Goal: Task Accomplishment & Management: Manage account settings

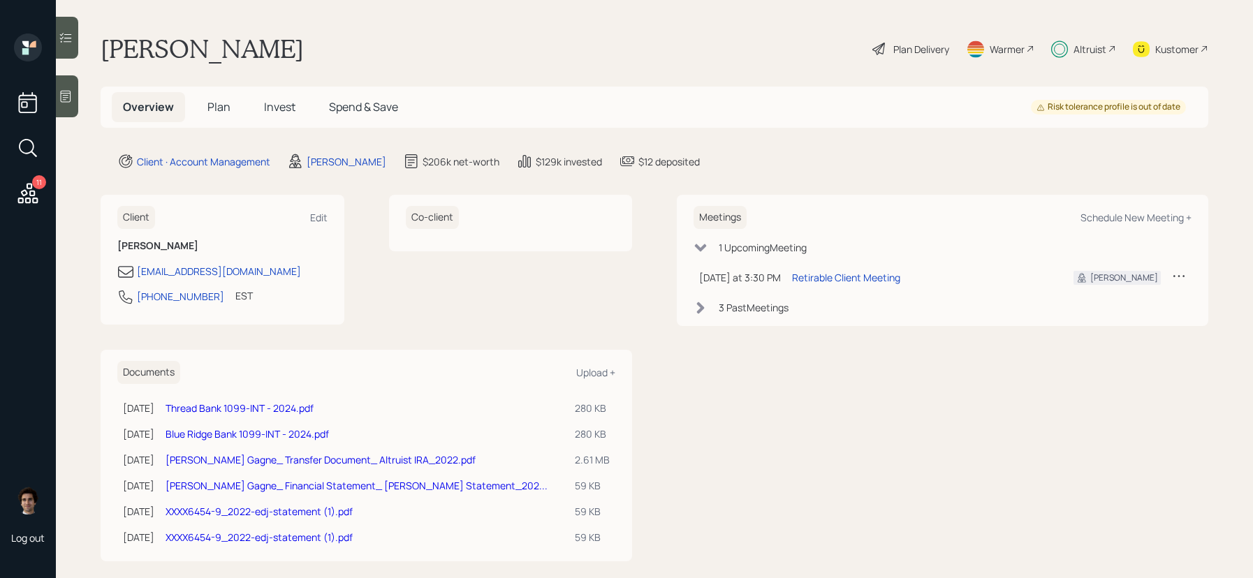
click at [1093, 41] on div "Altruist" at bounding box center [1083, 49] width 65 height 31
click at [897, 58] on div "Plan Delivery" at bounding box center [911, 49] width 80 height 31
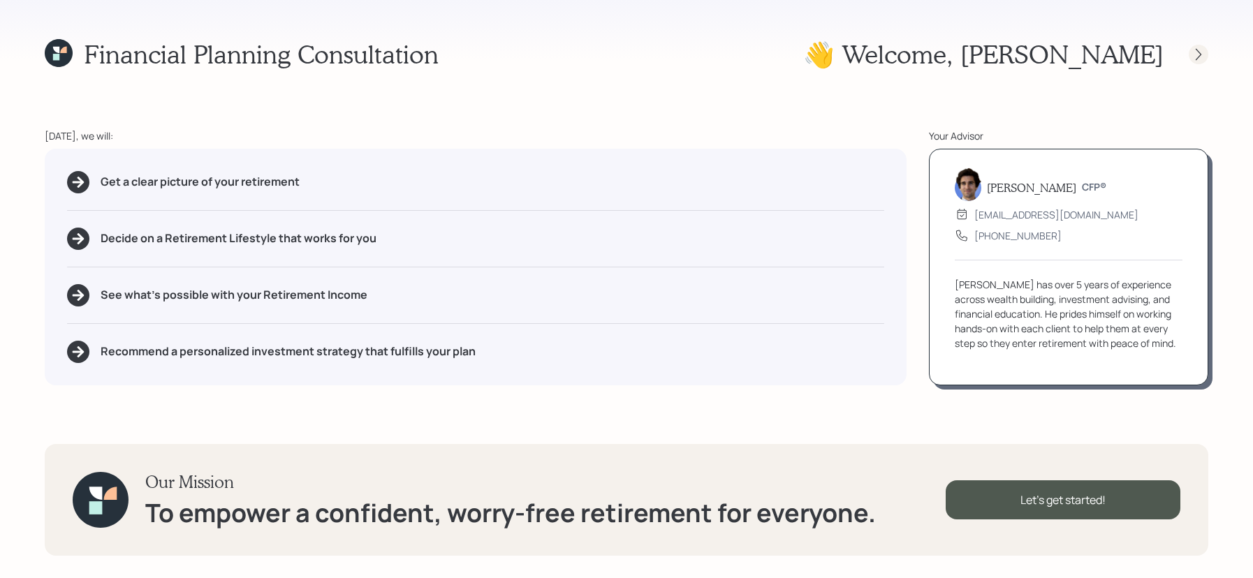
click at [1195, 56] on icon at bounding box center [1198, 54] width 14 height 14
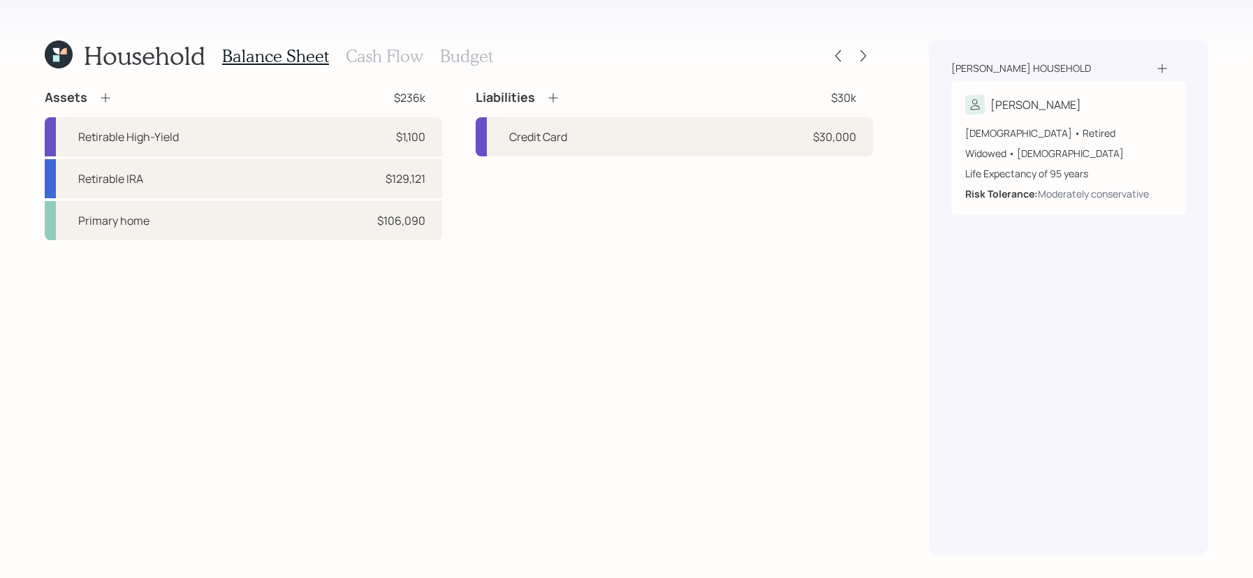
click at [57, 46] on icon at bounding box center [59, 55] width 28 height 28
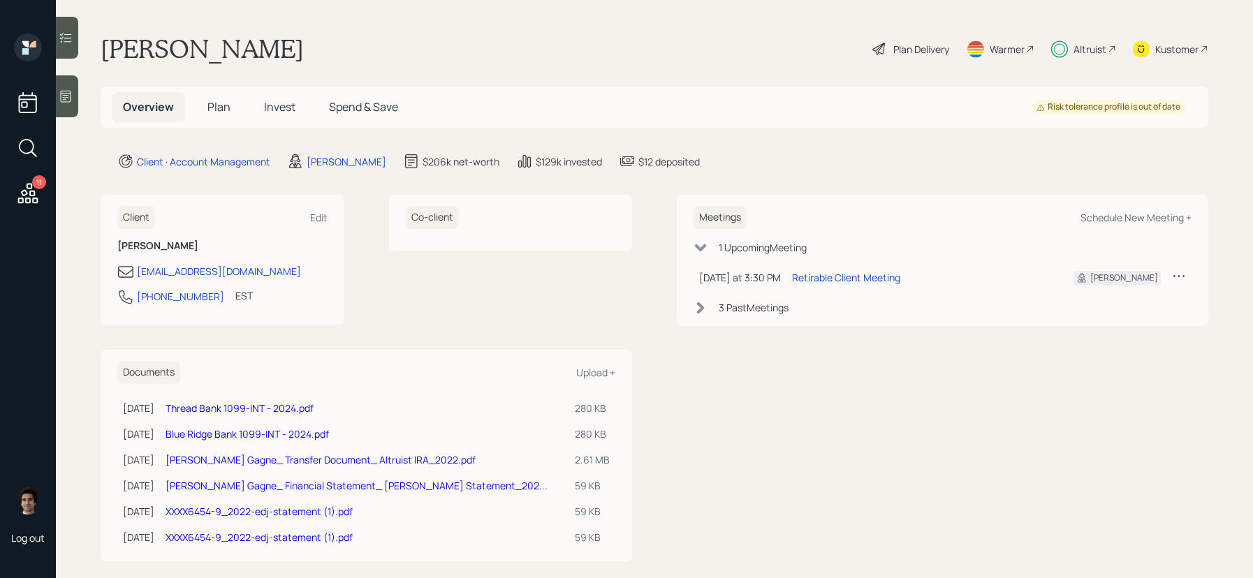
click at [366, 103] on span "Spend & Save" at bounding box center [363, 106] width 69 height 15
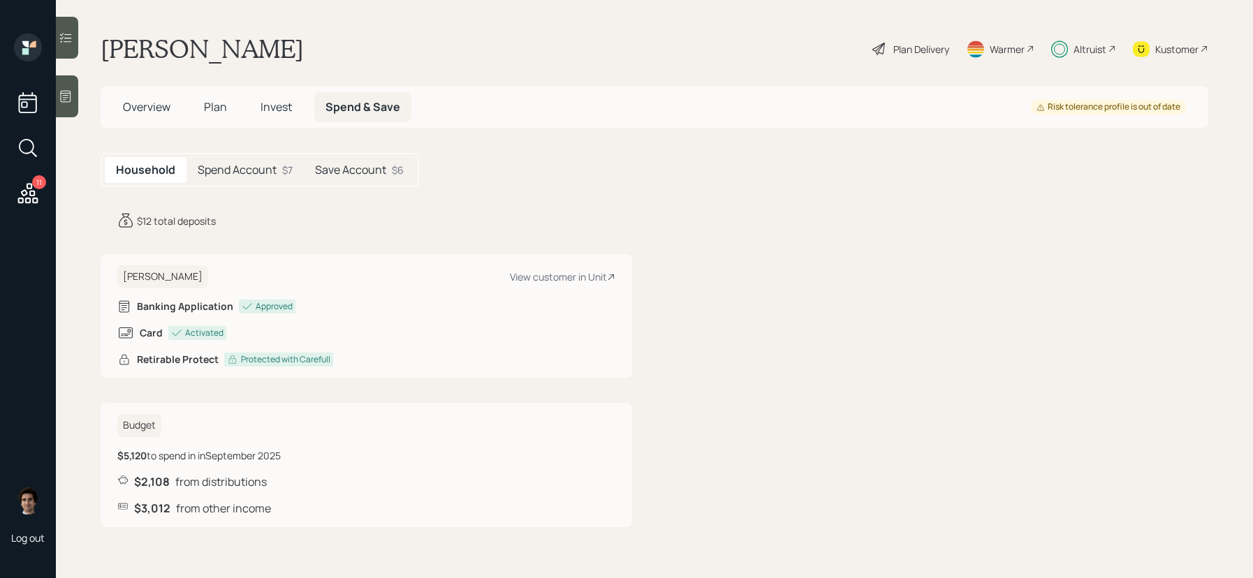
click at [158, 111] on span "Overview" at bounding box center [146, 106] width 47 height 15
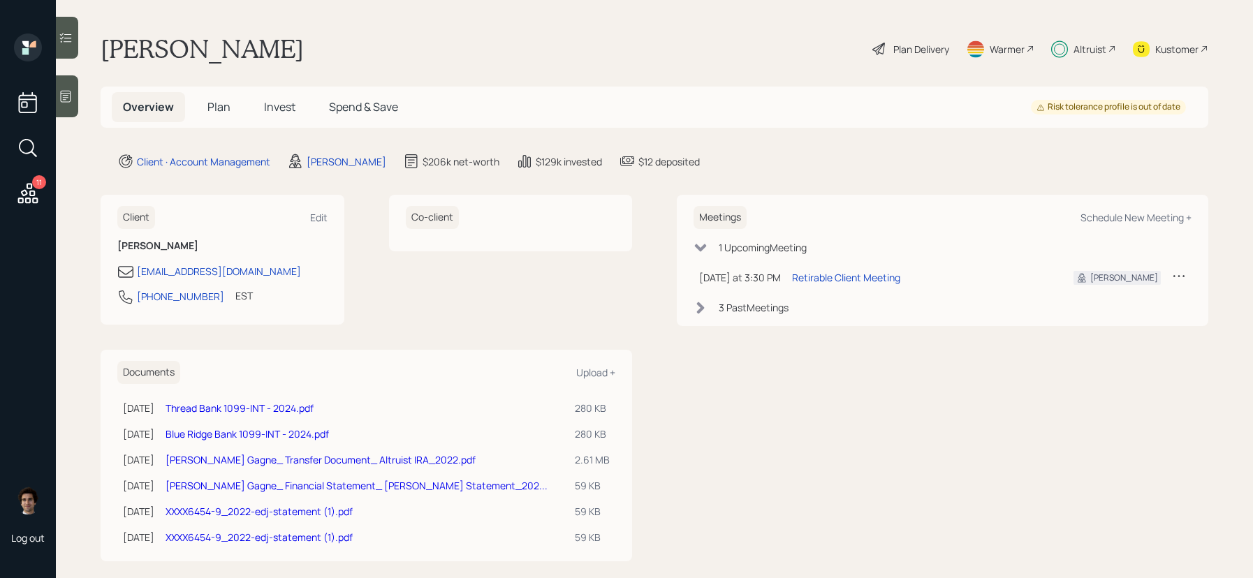
click at [893, 43] on div "Plan Delivery" at bounding box center [921, 49] width 56 height 15
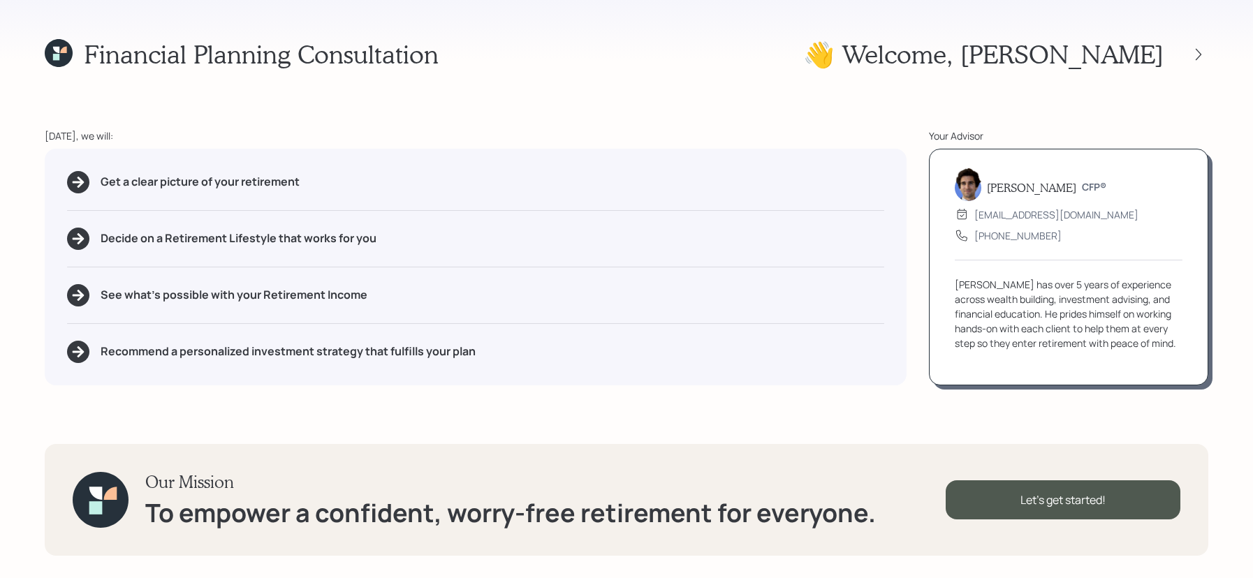
click at [1214, 52] on div "Financial Planning Consultation 👋 Welcome , [PERSON_NAME] [DATE], we will: Get …" at bounding box center [626, 289] width 1253 height 578
click at [1199, 54] on icon at bounding box center [1198, 54] width 14 height 14
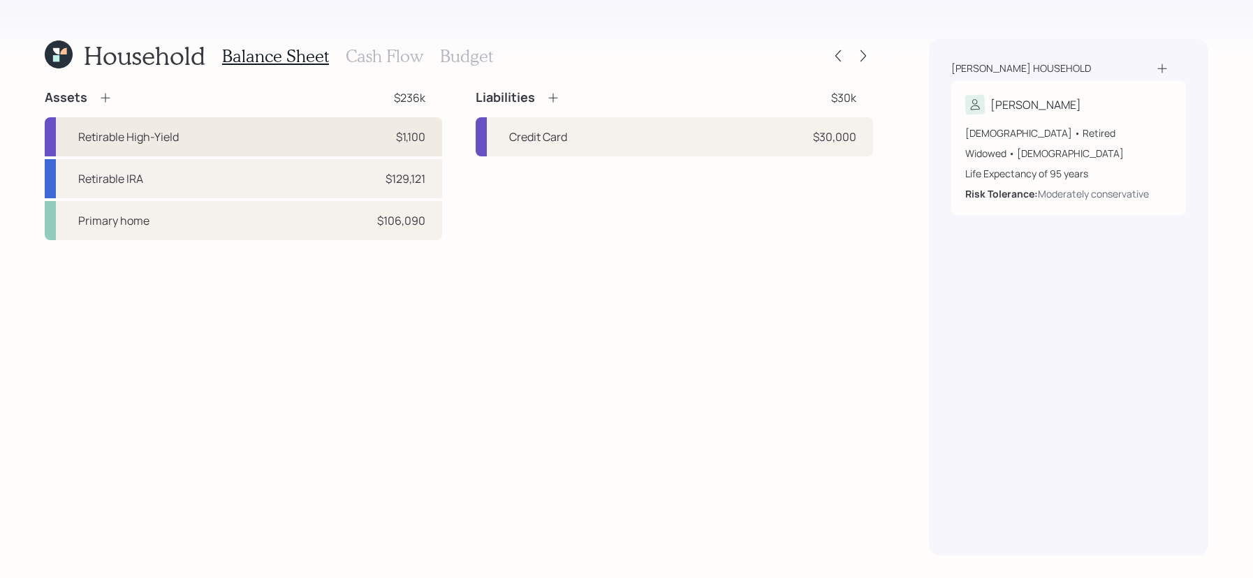
click at [299, 136] on div "Retirable High-Yield $1,100" at bounding box center [243, 136] width 397 height 39
select select "emergency_fund"
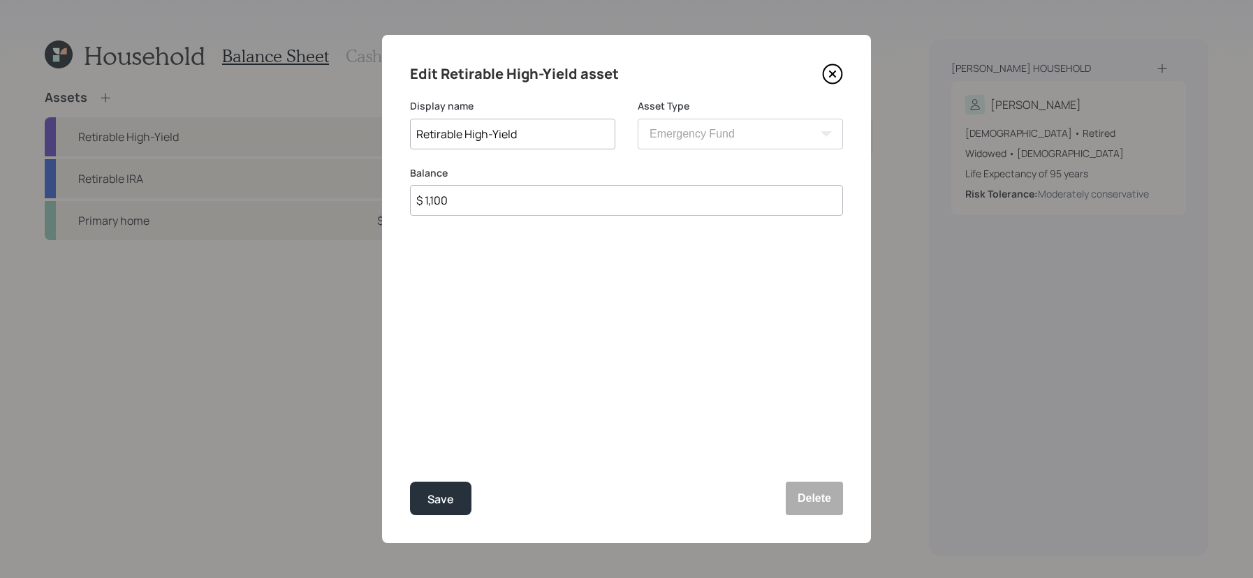
drag, startPoint x: 591, startPoint y: 198, endPoint x: 372, endPoint y: 194, distance: 219.3
click at [372, 194] on div "Edit Retirable High-Yield asset Display name Retirable High-Yield Asset Type SE…" at bounding box center [626, 289] width 1253 height 578
type input "$ 13"
click at [410, 482] on button "Save" at bounding box center [440, 499] width 61 height 34
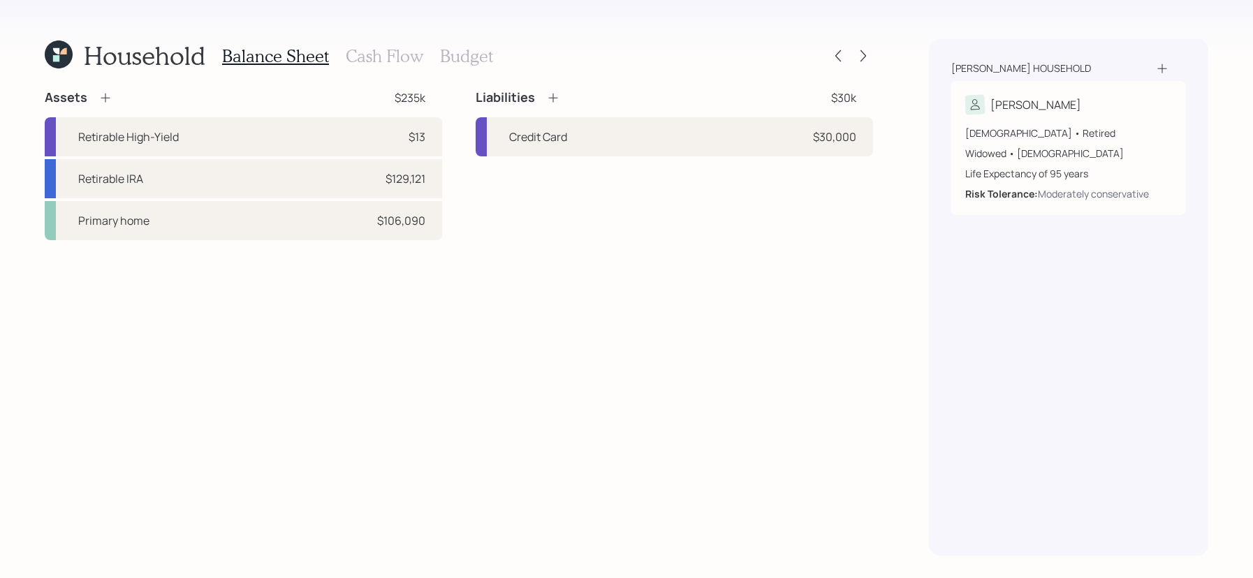
click at [46, 45] on icon at bounding box center [59, 55] width 28 height 28
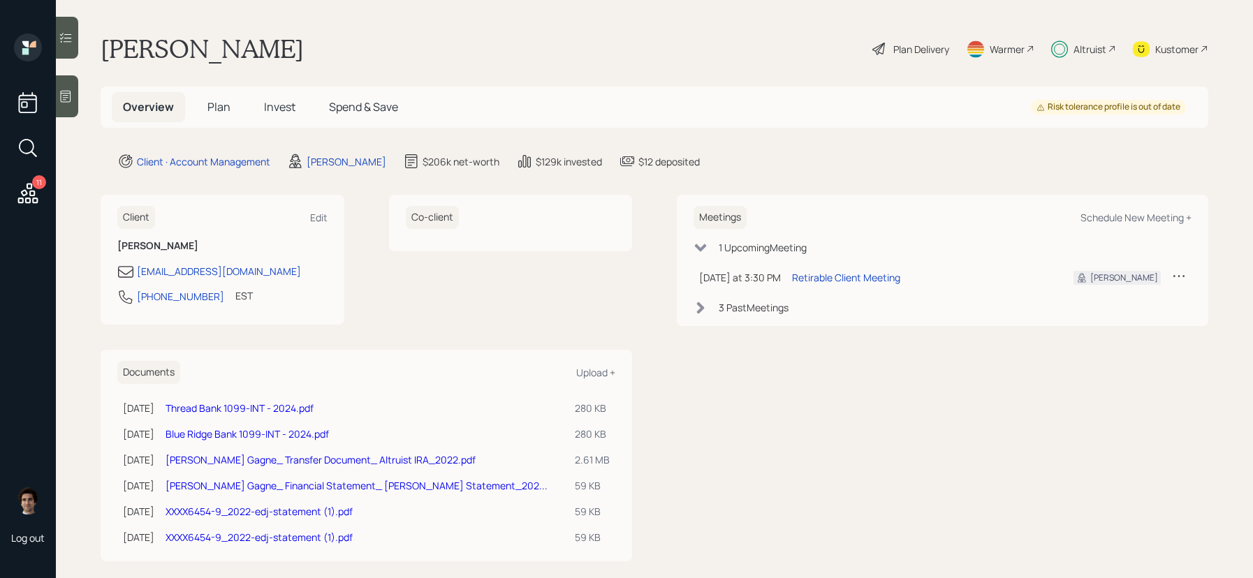
click at [1191, 56] on div "Kustomer" at bounding box center [1170, 49] width 75 height 31
click at [884, 51] on icon at bounding box center [879, 49] width 17 height 17
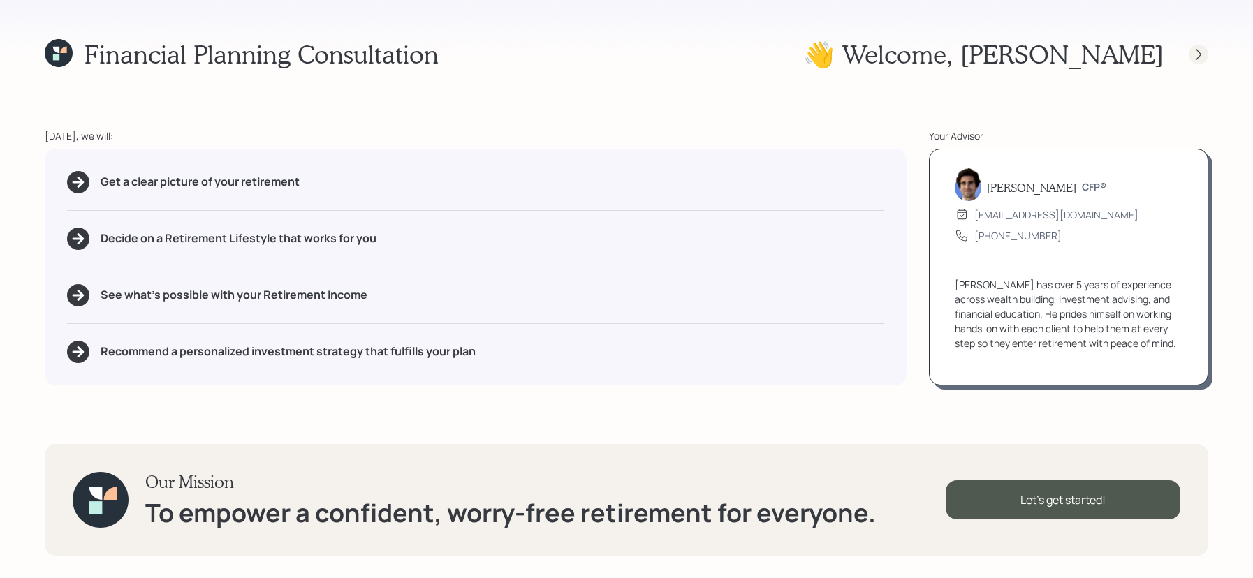
click at [1193, 59] on icon at bounding box center [1198, 54] width 14 height 14
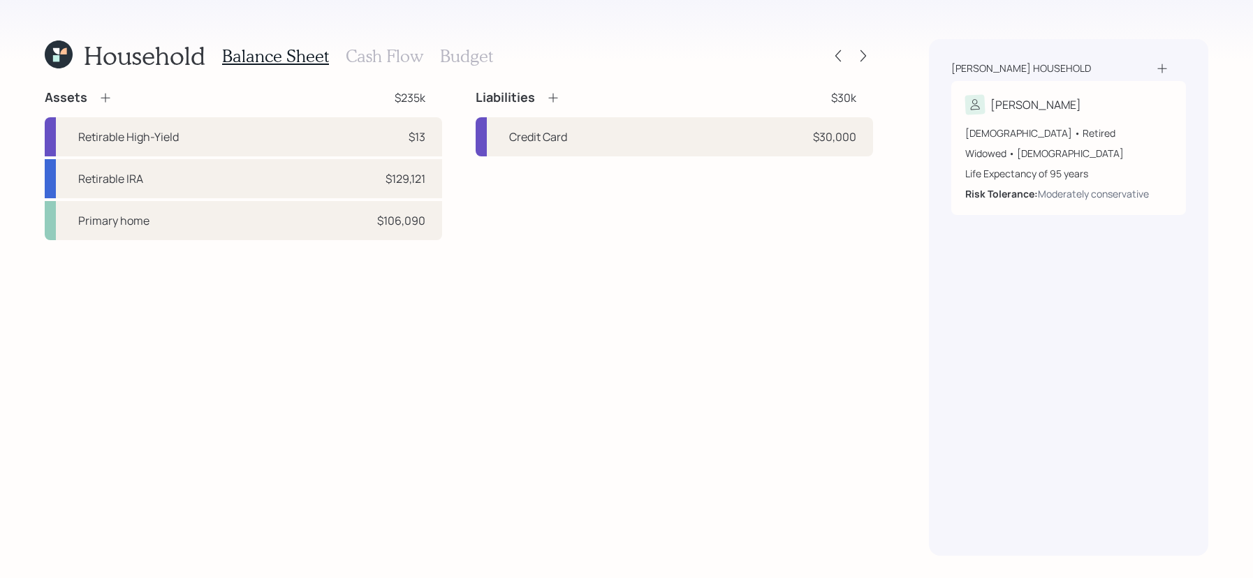
click at [361, 32] on div "Household Balance Sheet Cash Flow Budget Assets $235k Retirable High-Yield $13 …" at bounding box center [626, 289] width 1253 height 578
click at [361, 52] on h3 "Cash Flow" at bounding box center [385, 56] width 78 height 20
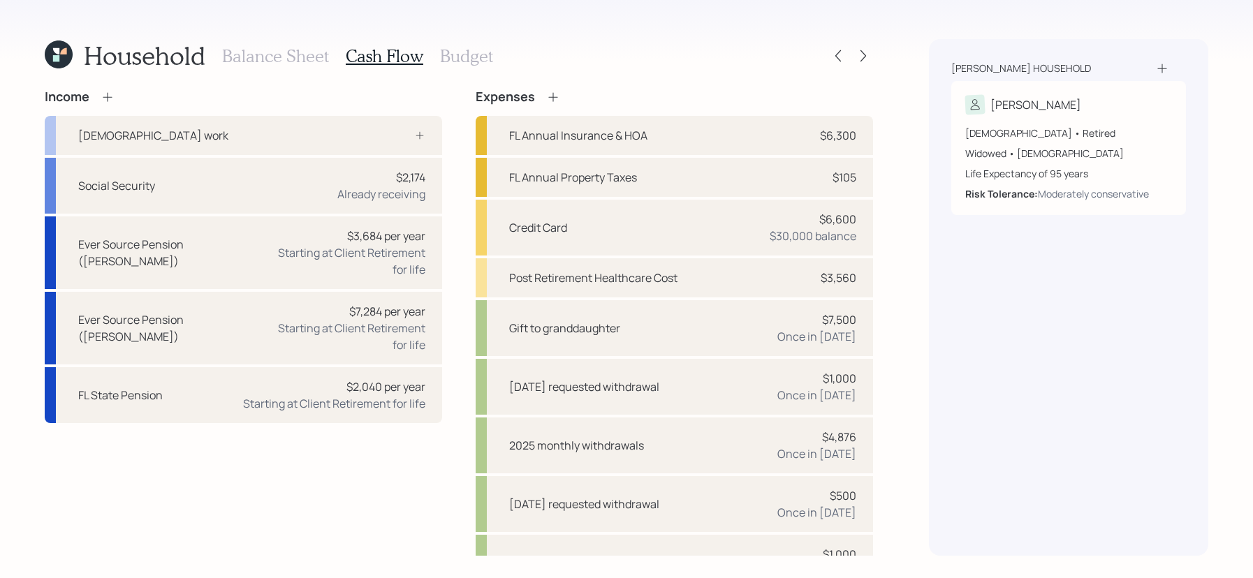
click at [294, 52] on h3 "Balance Sheet" at bounding box center [275, 56] width 107 height 20
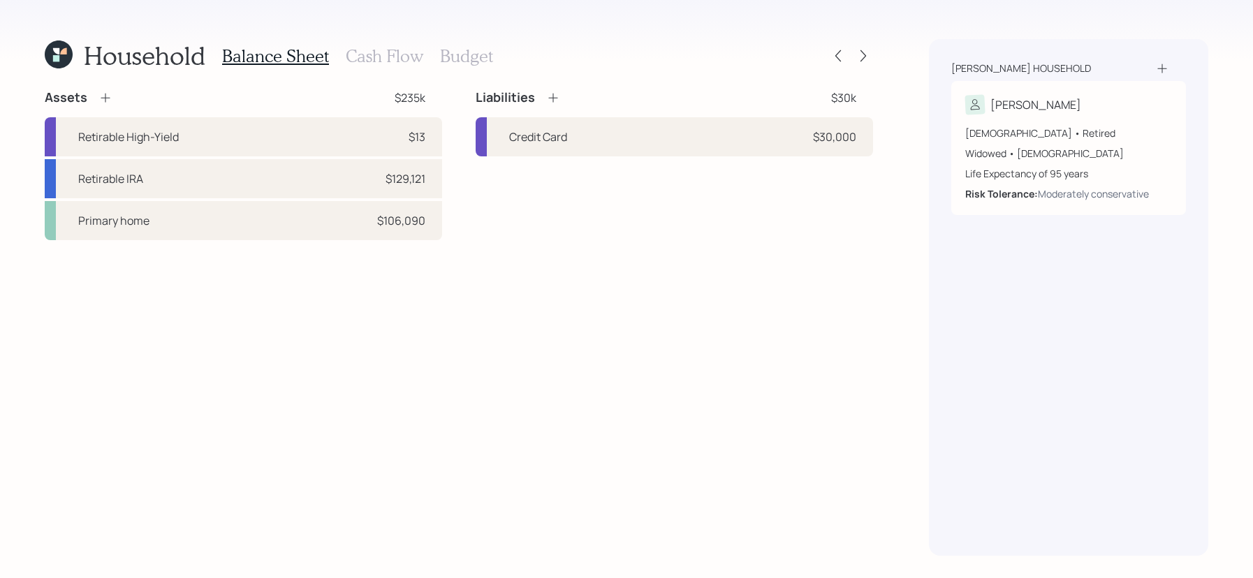
click at [368, 58] on h3 "Cash Flow" at bounding box center [385, 56] width 78 height 20
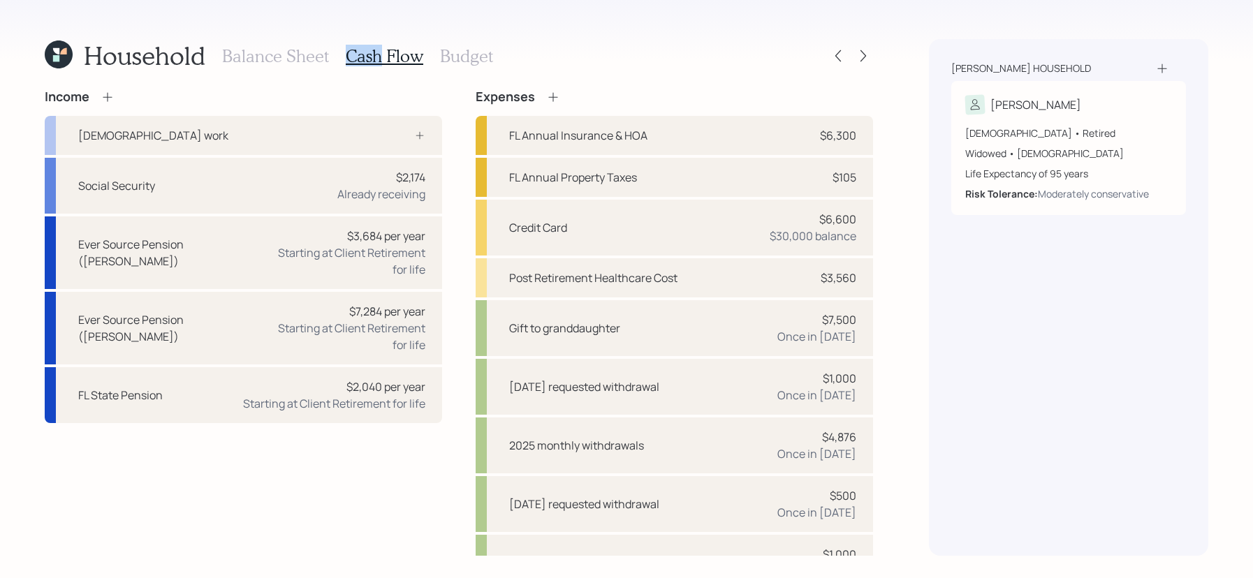
click at [368, 58] on h3 "Cash Flow" at bounding box center [385, 56] width 78 height 20
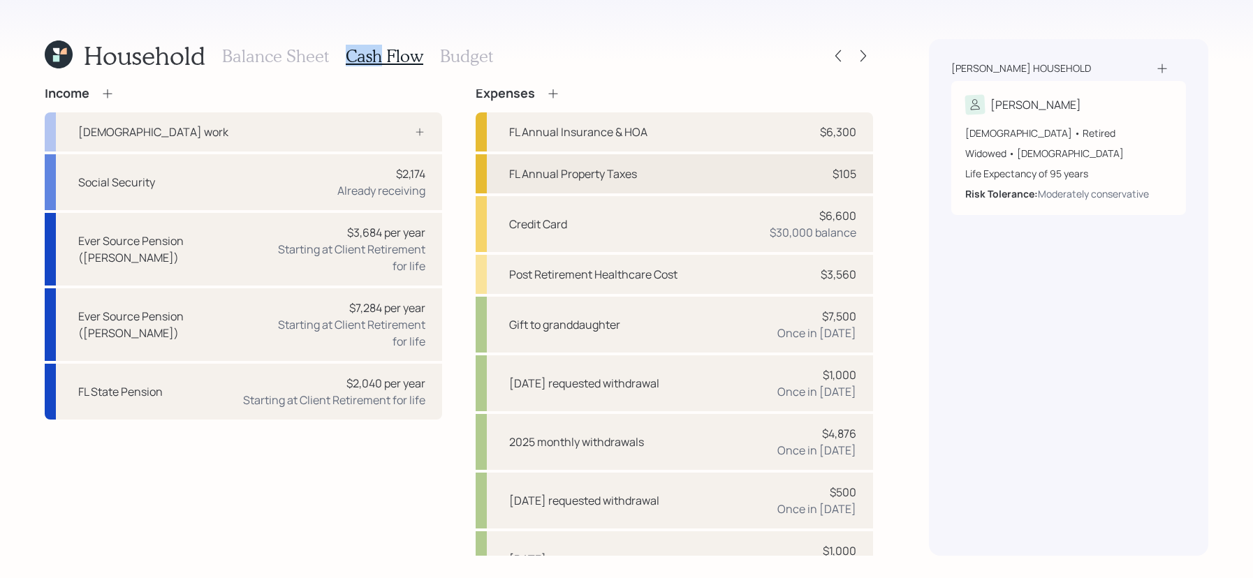
scroll to position [5, 0]
click at [860, 58] on icon at bounding box center [863, 56] width 14 height 14
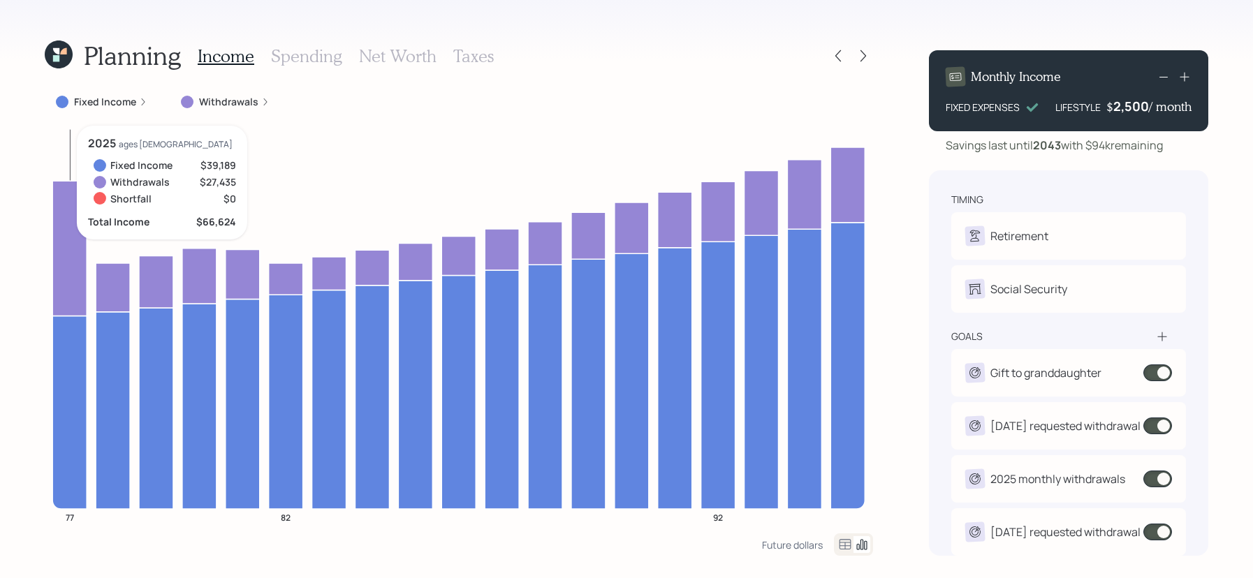
click at [80, 255] on icon at bounding box center [69, 248] width 34 height 135
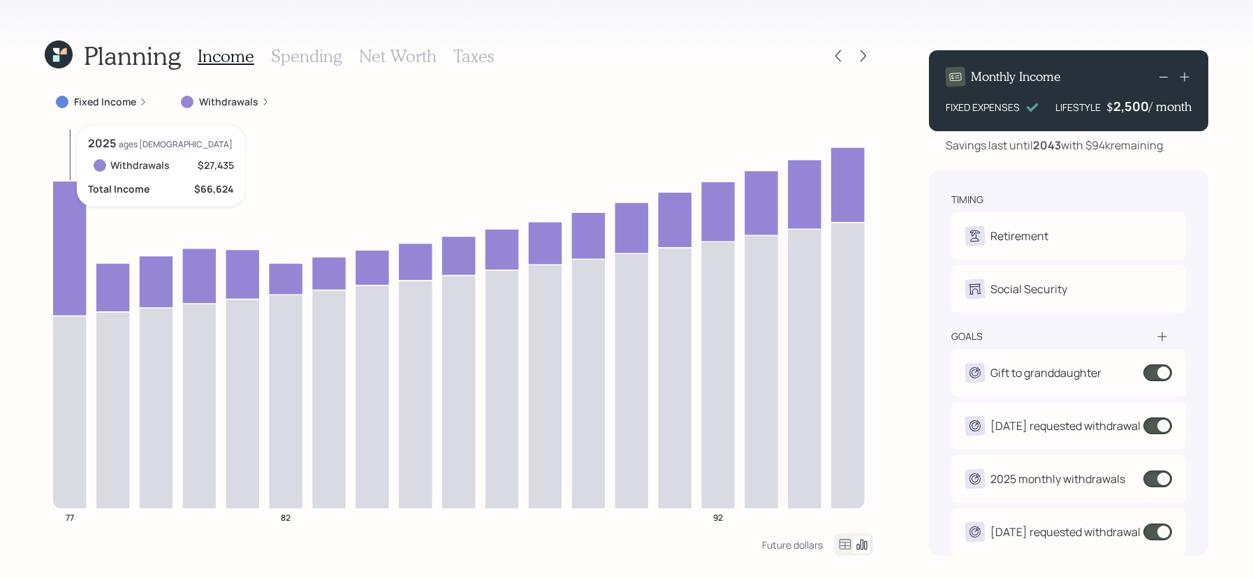
click at [80, 255] on icon at bounding box center [69, 248] width 34 height 135
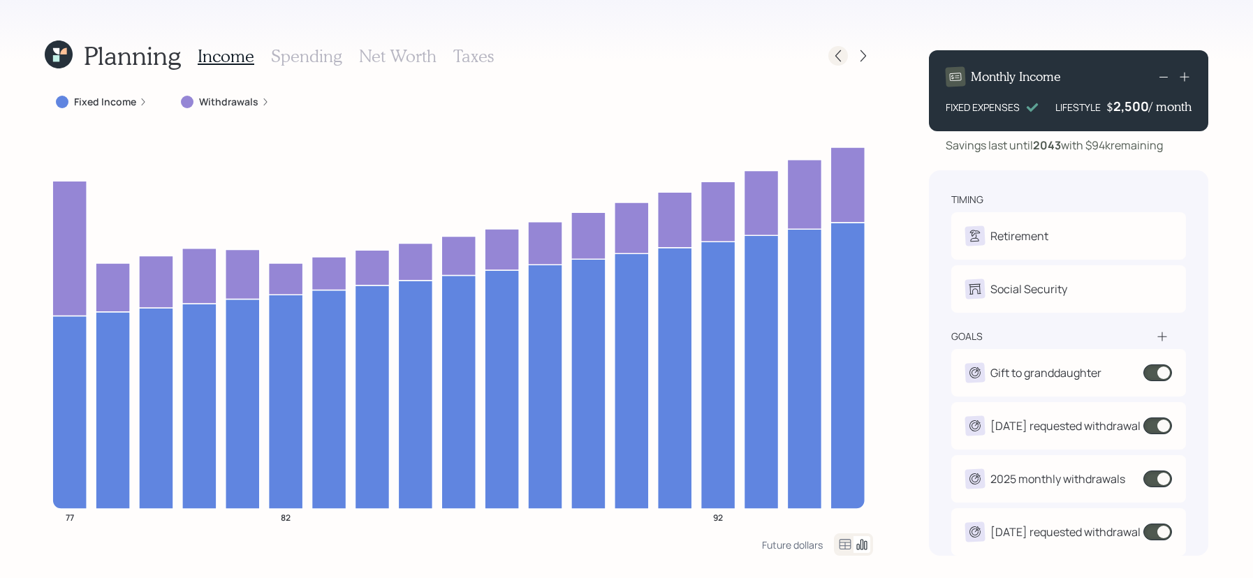
click at [834, 47] on div at bounding box center [838, 56] width 20 height 20
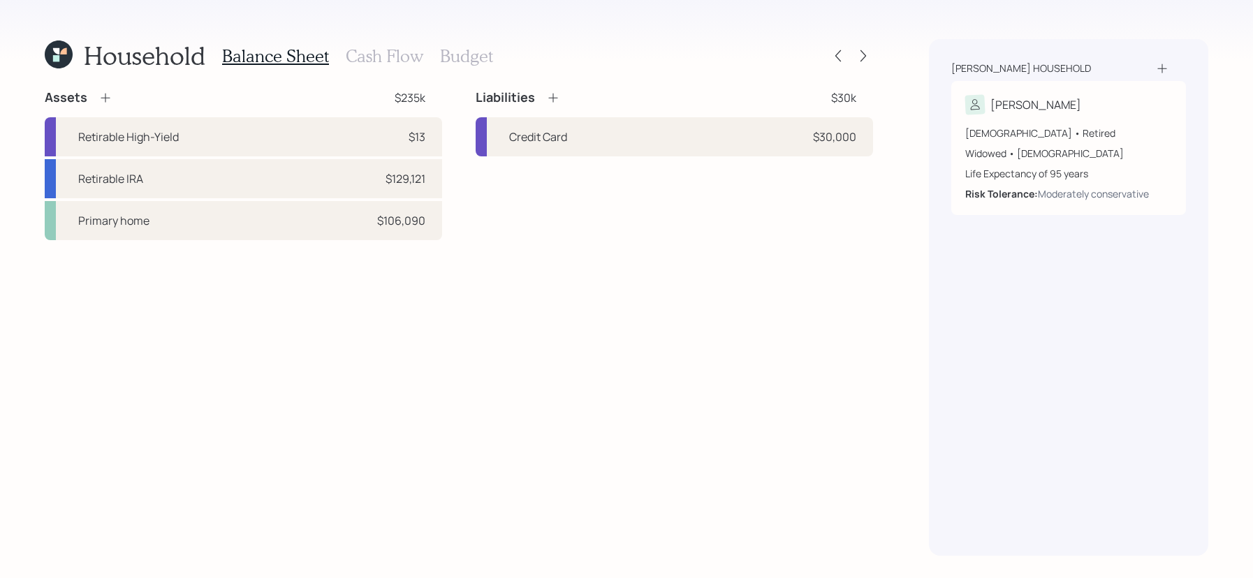
click at [373, 60] on h3 "Cash Flow" at bounding box center [385, 56] width 78 height 20
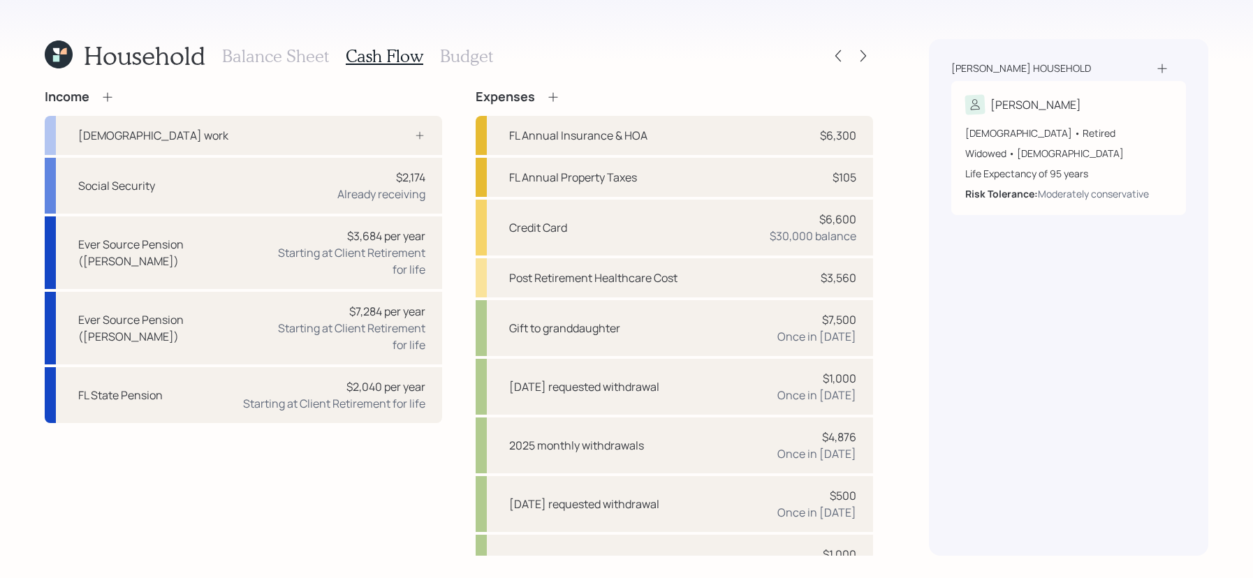
click at [539, 98] on div "Expenses" at bounding box center [518, 96] width 85 height 15
click at [546, 97] on icon at bounding box center [553, 97] width 14 height 14
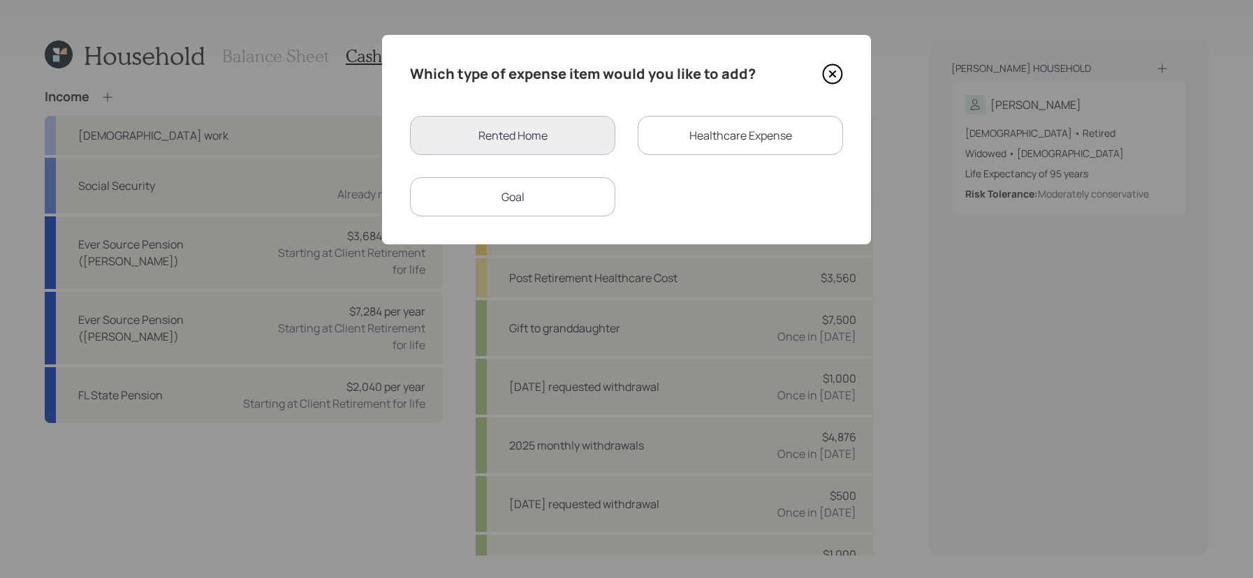
click at [537, 182] on div "Goal" at bounding box center [512, 196] width 205 height 39
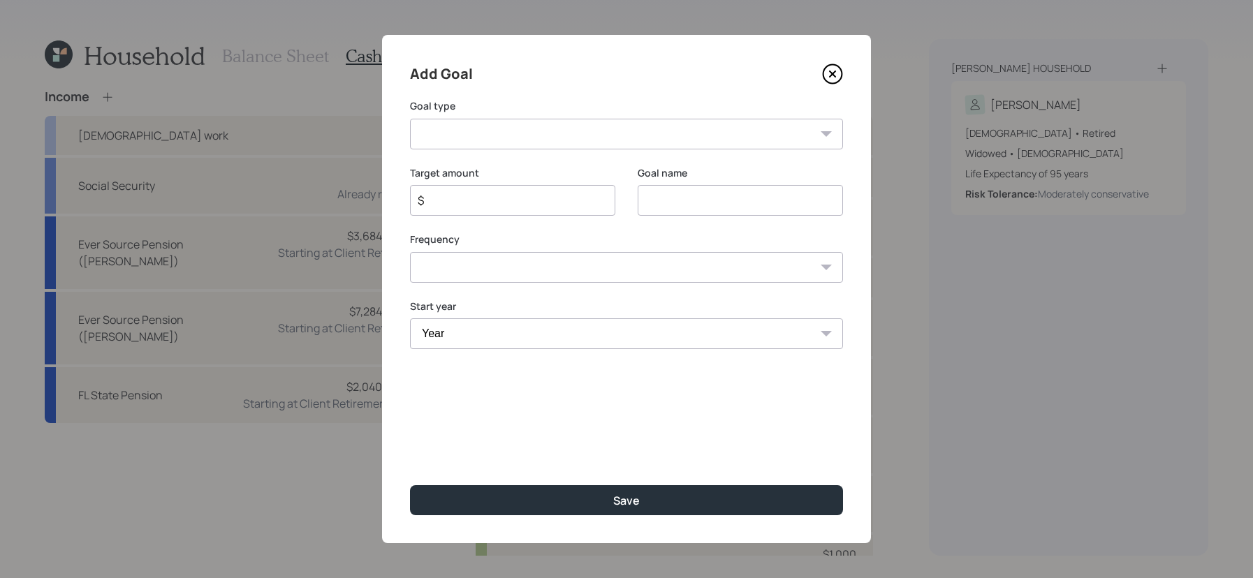
click at [563, 140] on select "Create an emergency fund Donate to charity Purchase a home Make a purchase Supp…" at bounding box center [626, 134] width 433 height 31
select select "other"
click at [410, 119] on select "Create an emergency fund Donate to charity Purchase a home Make a purchase Supp…" at bounding box center [626, 134] width 433 height 31
type input "Other"
click at [487, 193] on input "$" at bounding box center [507, 200] width 182 height 17
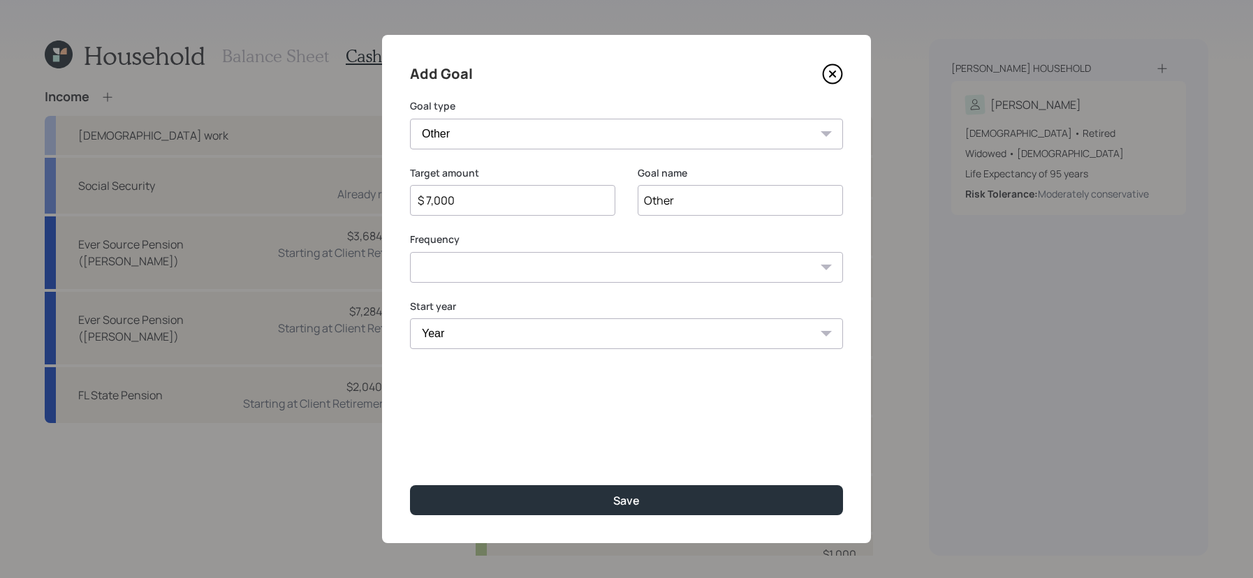
type input "$ 7,000"
click at [656, 210] on input "Other" at bounding box center [740, 200] width 205 height 31
click at [648, 197] on input "Payoff timeshare" at bounding box center [740, 200] width 205 height 31
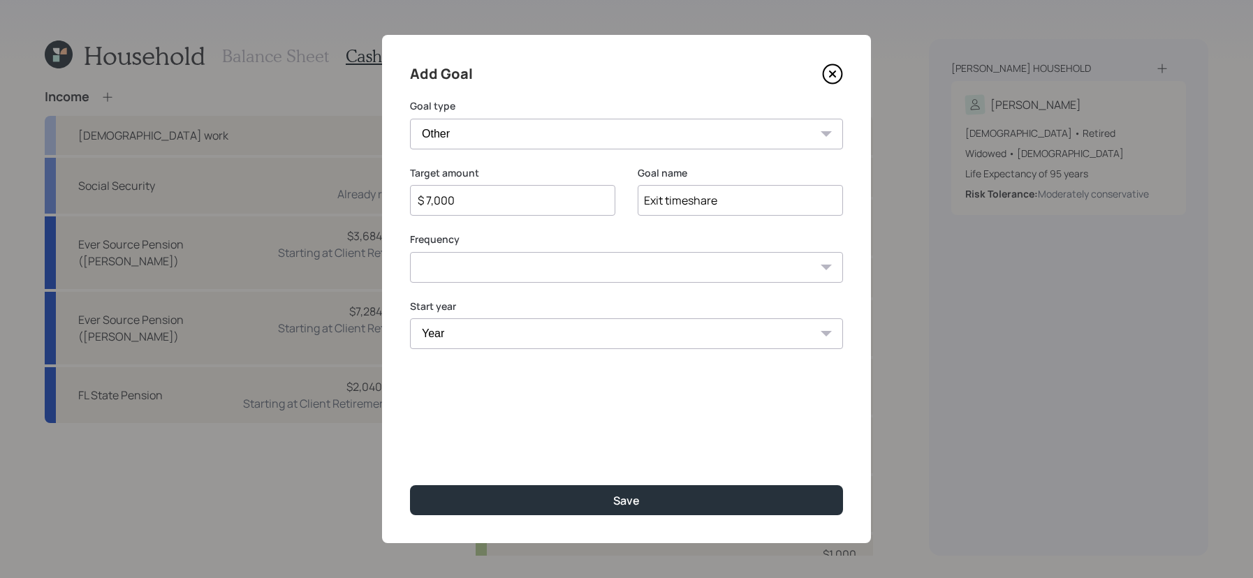
click at [773, 198] on input "Exit timeshare" at bounding box center [740, 200] width 205 height 31
type input "Exit timeshare fees"
click at [677, 277] on select "One time Every 1 year Every 2 years Every 3 years Every 4 years Every 5 years E…" at bounding box center [626, 267] width 433 height 31
select select "0"
click at [410, 252] on select "One time Every 1 year Every 2 years Every 3 years Every 4 years Every 5 years E…" at bounding box center [626, 267] width 433 height 31
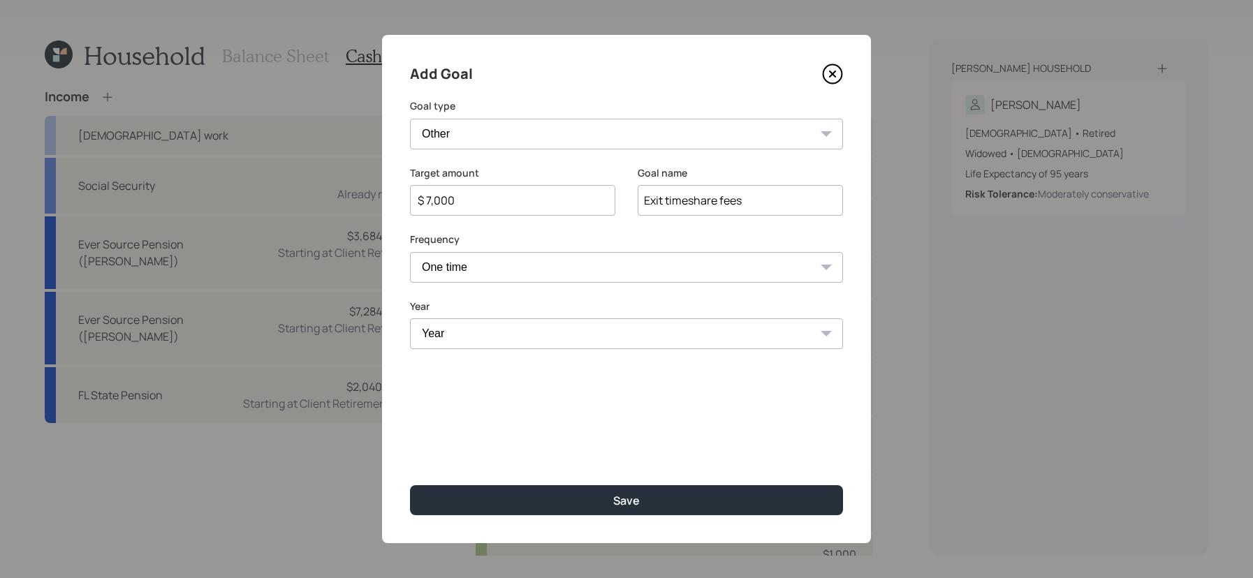
click at [633, 319] on select "Year [DATE] 2026 2027 2028 2029 2030 2031 2032 2033 2034 2035 2036 2037 2038 20…" at bounding box center [626, 333] width 433 height 31
select select "2025"
click at [410, 318] on select "Year [DATE] 2026 2027 2028 2029 2030 2031 2032 2033 2034 2035 2036 2037 2038 20…" at bounding box center [626, 333] width 433 height 31
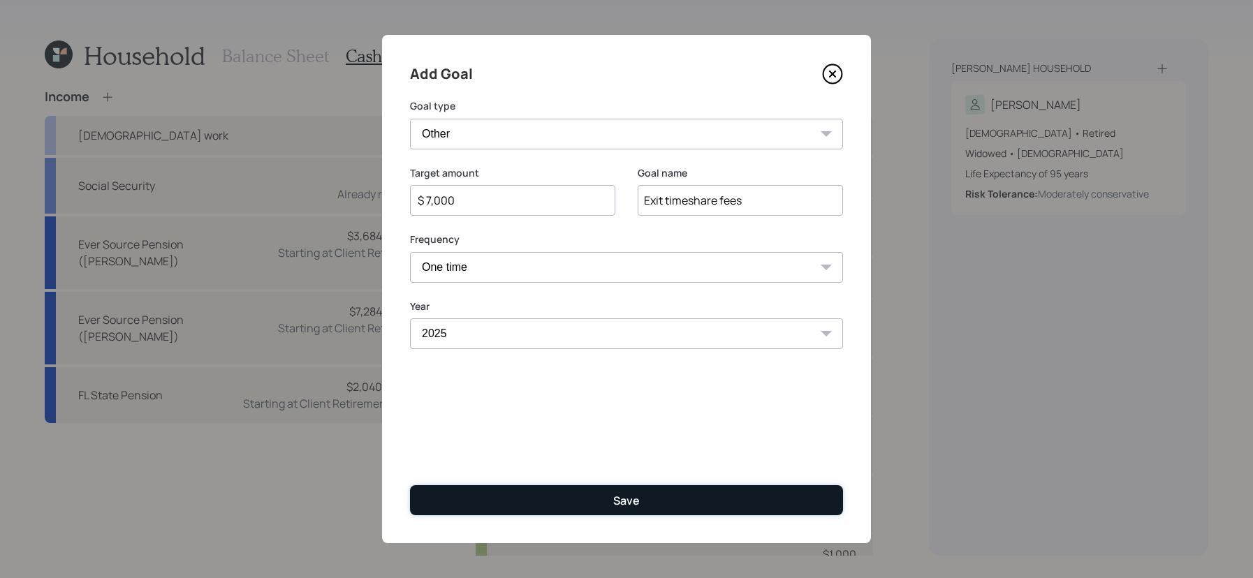
click at [607, 504] on button "Save" at bounding box center [626, 500] width 433 height 30
type input "$"
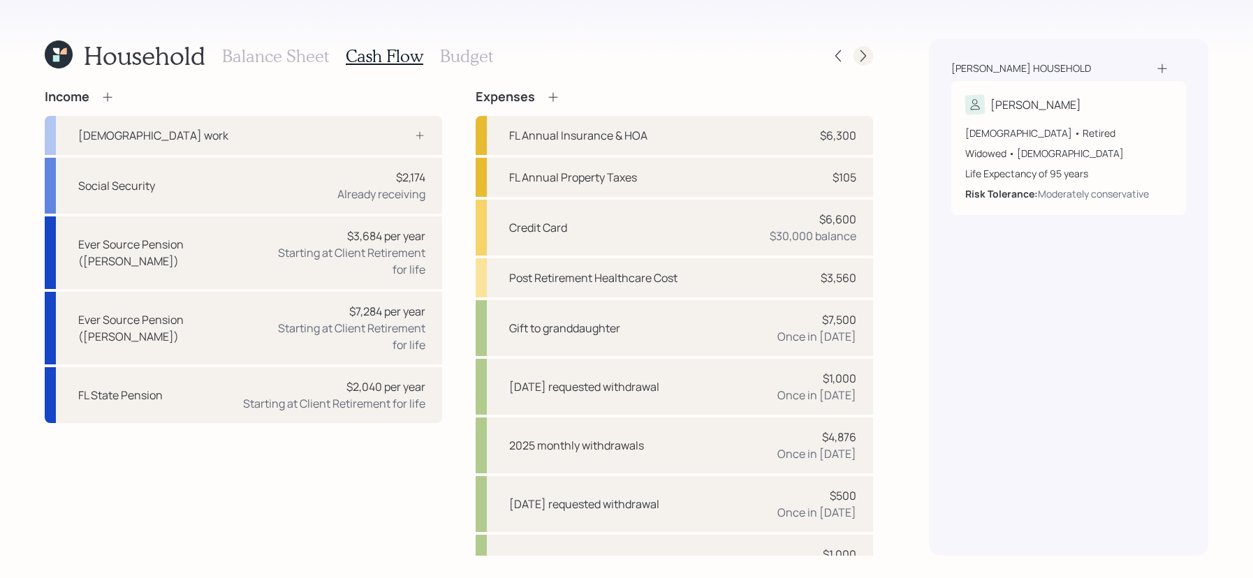
click at [856, 55] on icon at bounding box center [863, 56] width 14 height 14
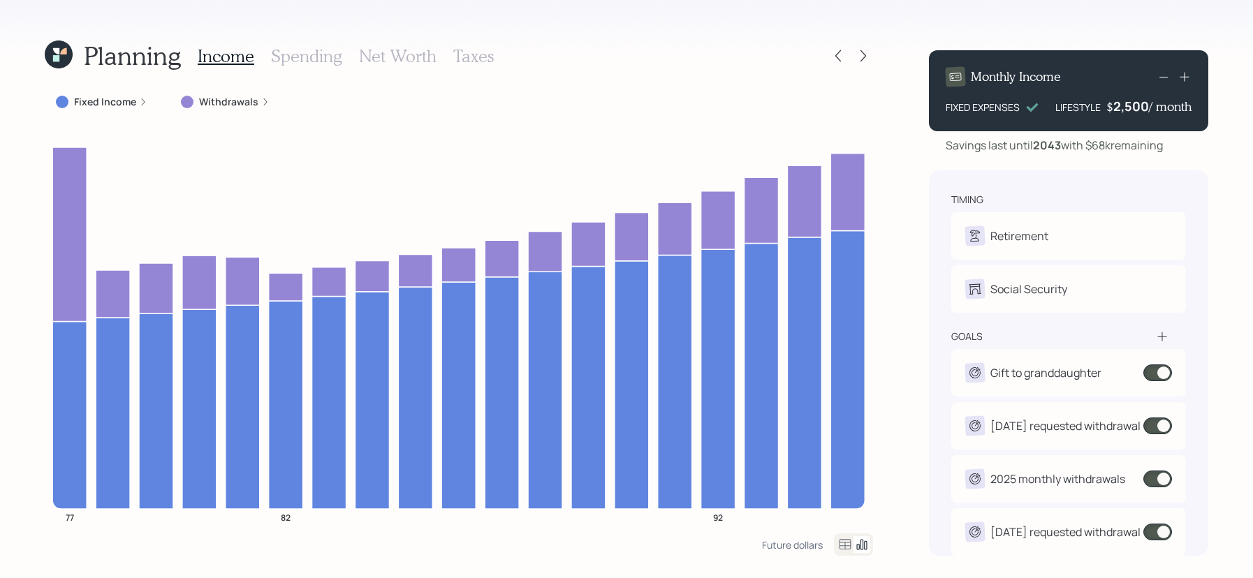
drag, startPoint x: 1171, startPoint y: 140, endPoint x: 1090, endPoint y: 146, distance: 81.3
click at [1090, 146] on div "Savings last until [DATE] with $68k remaining" at bounding box center [1068, 145] width 279 height 17
click at [1189, 80] on icon at bounding box center [1184, 77] width 14 height 14
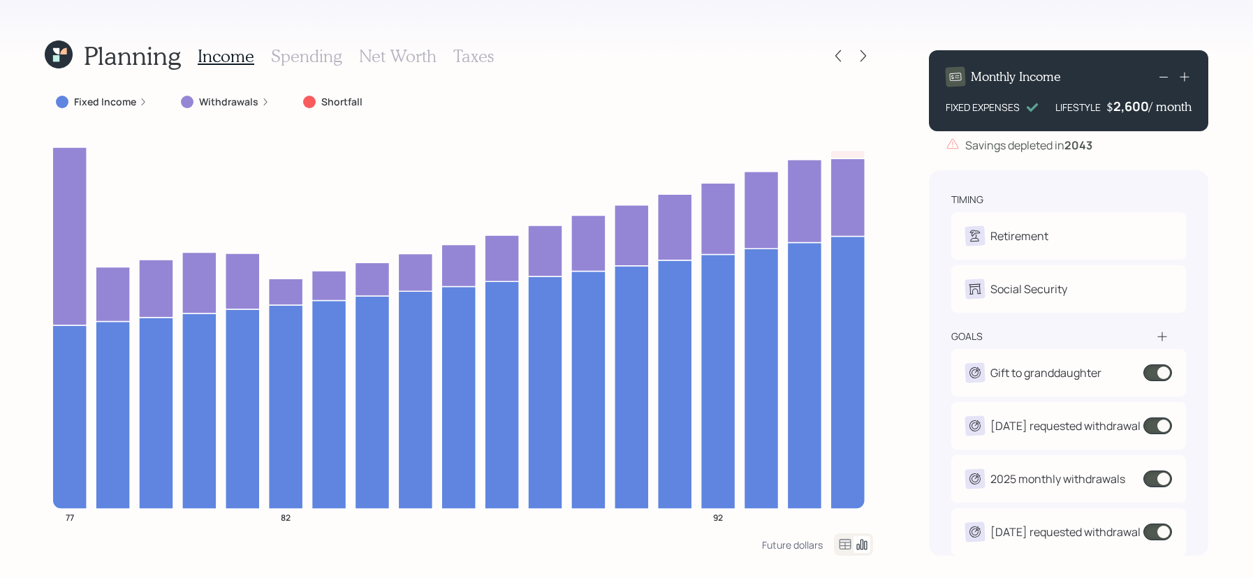
click at [1189, 80] on icon at bounding box center [1184, 77] width 14 height 14
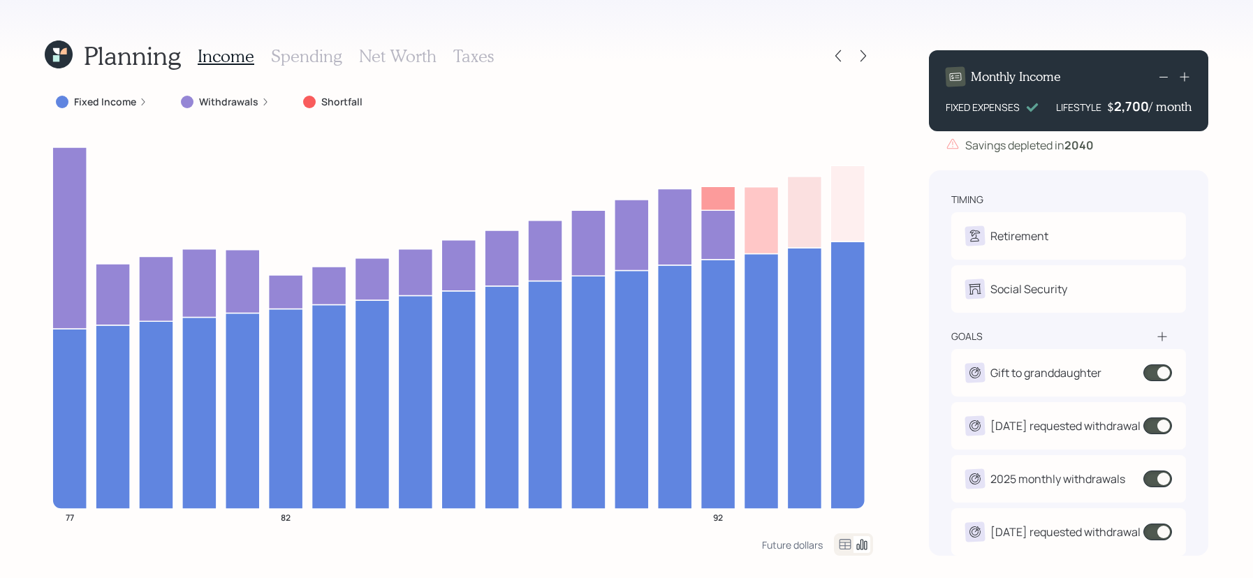
click at [1167, 75] on icon at bounding box center [1163, 76] width 17 height 17
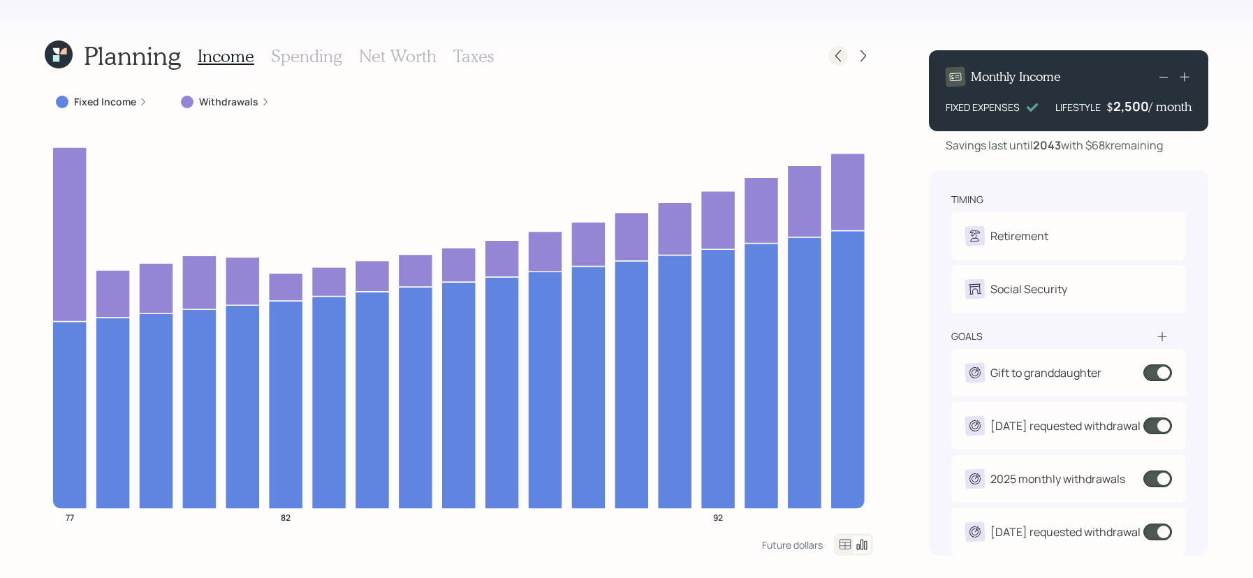
click at [837, 58] on icon at bounding box center [838, 56] width 14 height 14
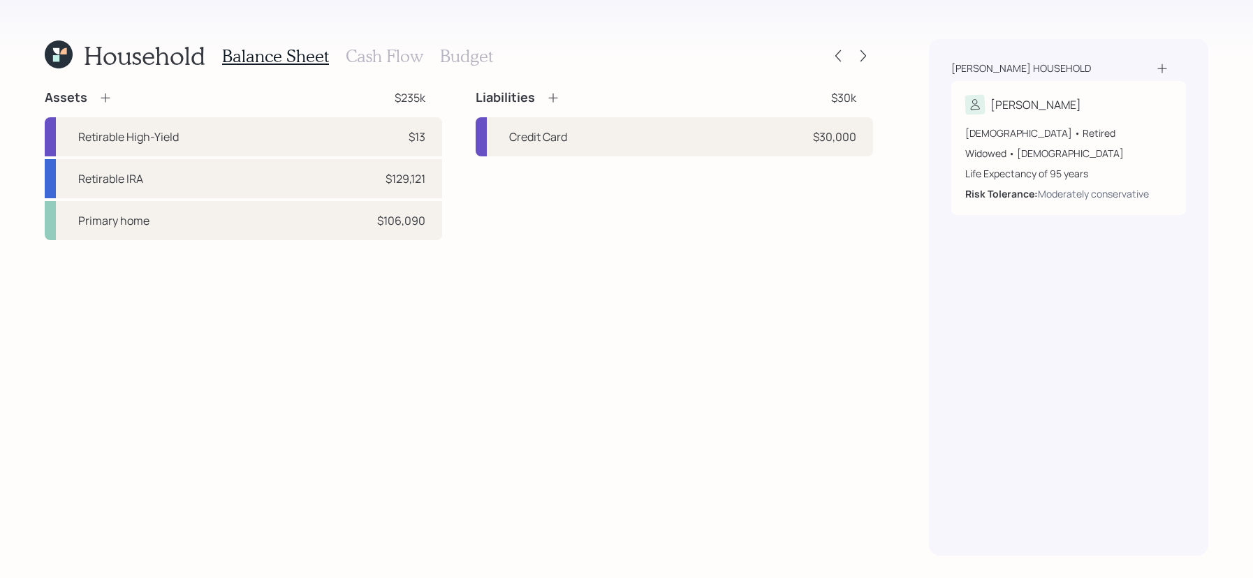
click at [407, 57] on h3 "Cash Flow" at bounding box center [385, 56] width 78 height 20
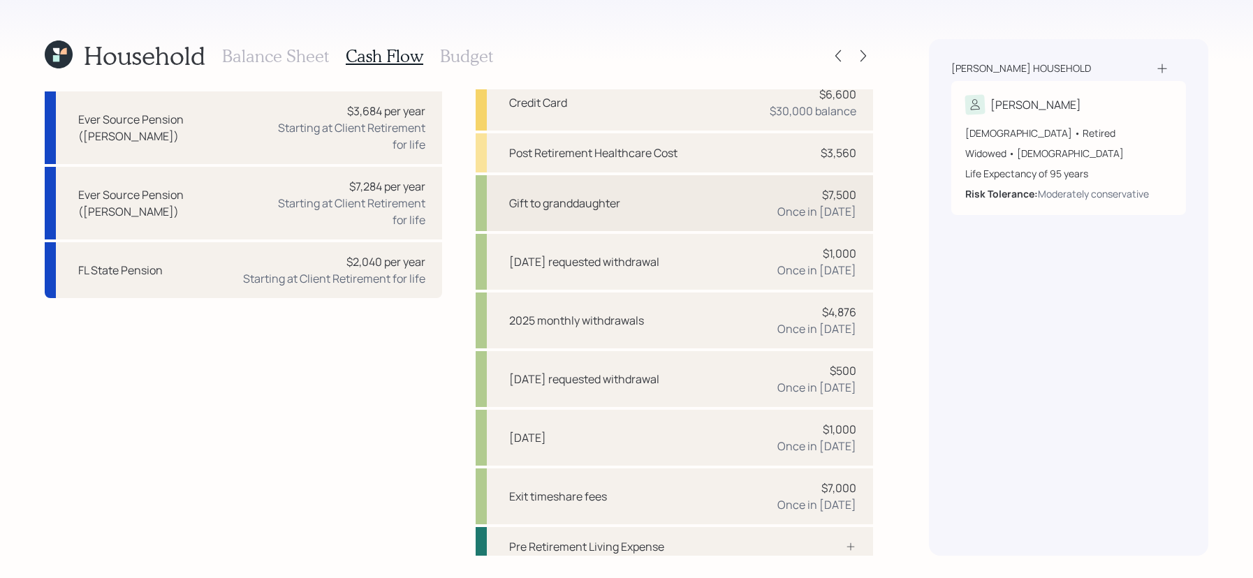
scroll to position [177, 0]
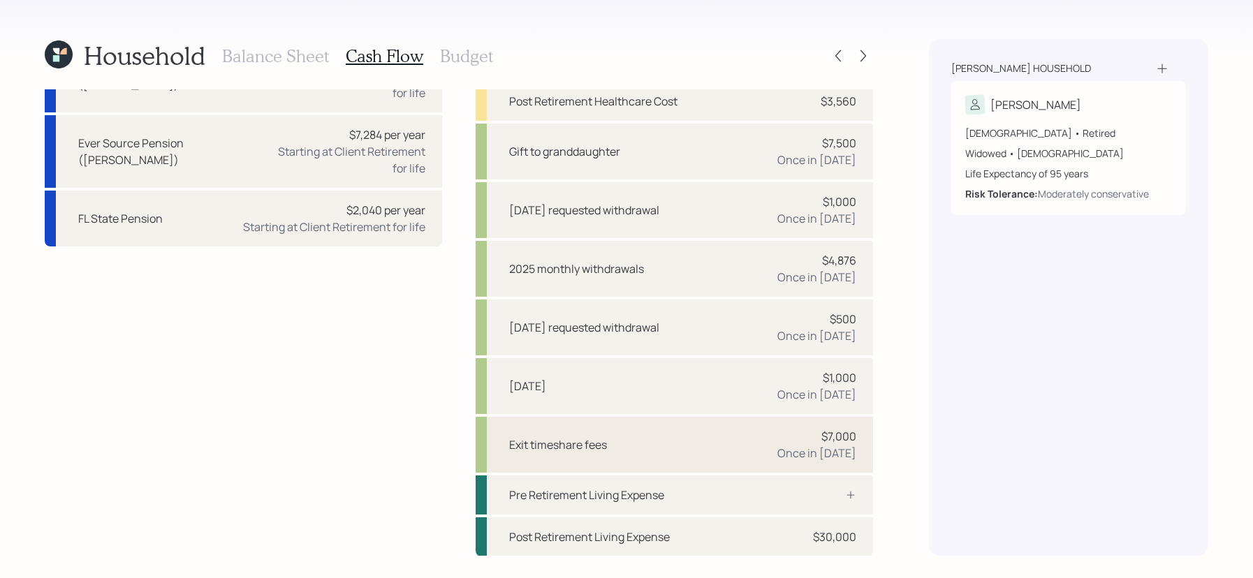
click at [600, 461] on div "Exit timeshare fees $7,000 Once in [DATE]" at bounding box center [674, 445] width 397 height 56
select select "0"
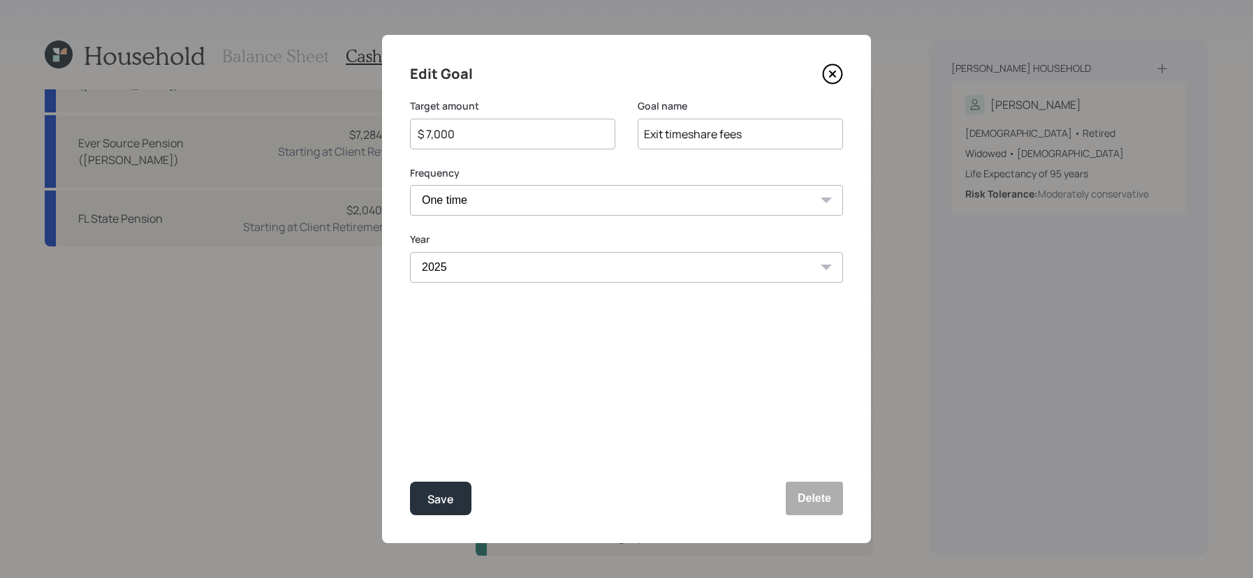
click at [858, 77] on div "Edit Goal Target amount $ 7,000 Goal name Exit timeshare fees Frequency One tim…" at bounding box center [626, 289] width 489 height 508
click at [837, 77] on icon at bounding box center [832, 74] width 21 height 21
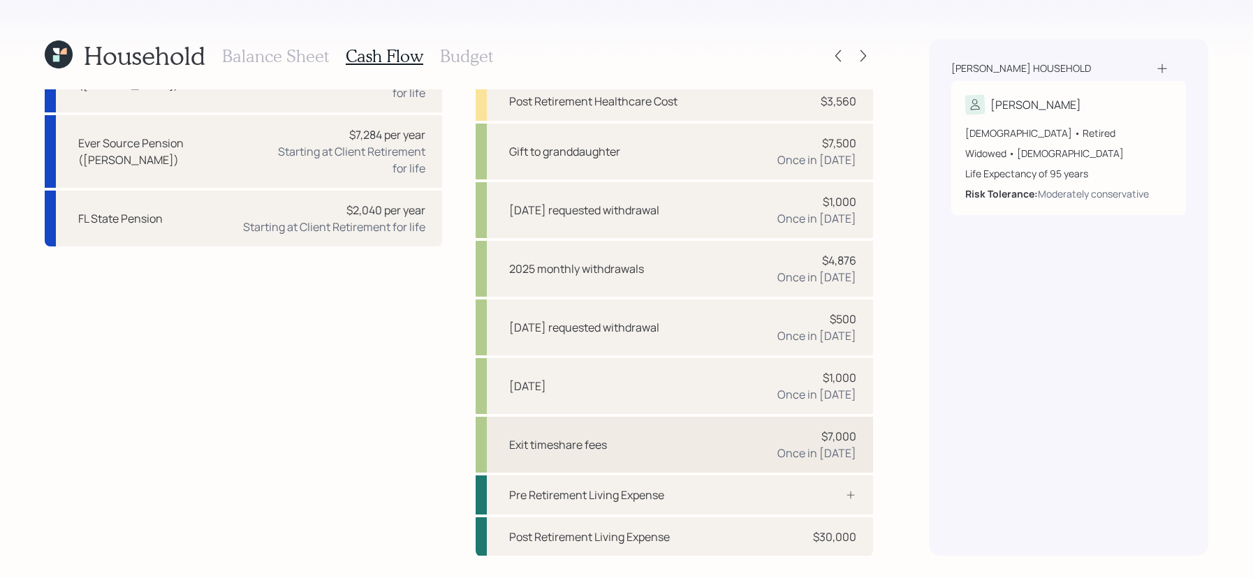
click at [763, 434] on div "Exit timeshare fees $7,000 Once in [DATE]" at bounding box center [674, 445] width 397 height 56
select select "0"
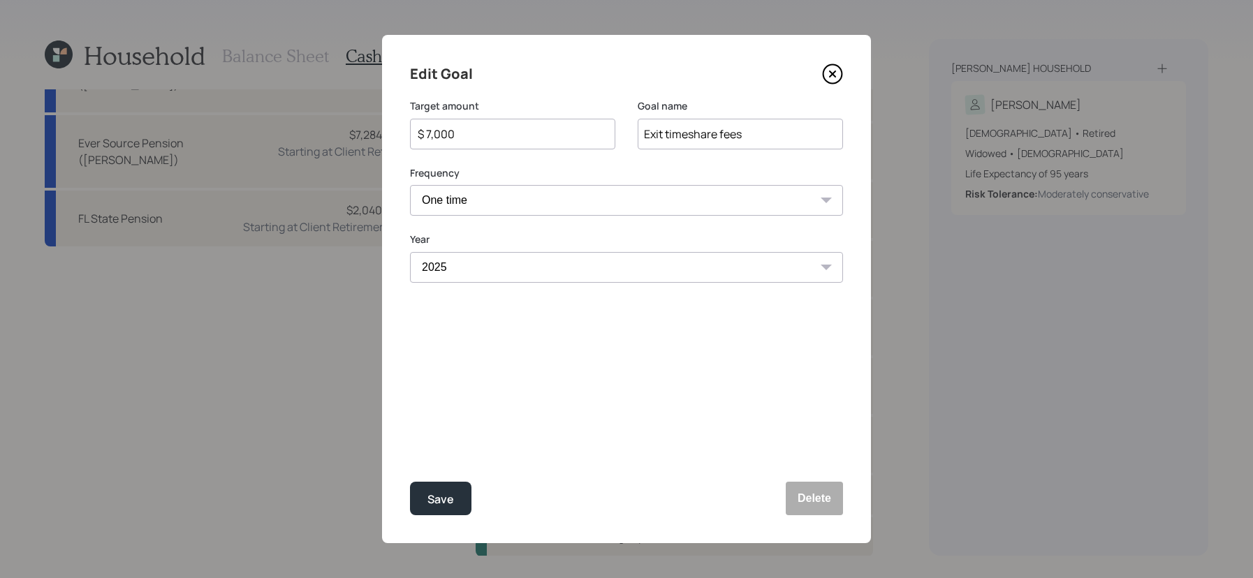
click at [564, 264] on select "2025 2026 2027 2028 2029 2030 2031 2032 2033 2034 2035 2036 2037 2038 2039 2040…" at bounding box center [626, 267] width 433 height 31
click at [410, 252] on select "2025 2026 2027 2028 2029 2030 2031 2032 2033 2034 2035 2036 2037 2038 2039 2040…" at bounding box center [626, 267] width 433 height 31
click at [453, 508] on button "Save" at bounding box center [440, 499] width 61 height 34
select select "2025"
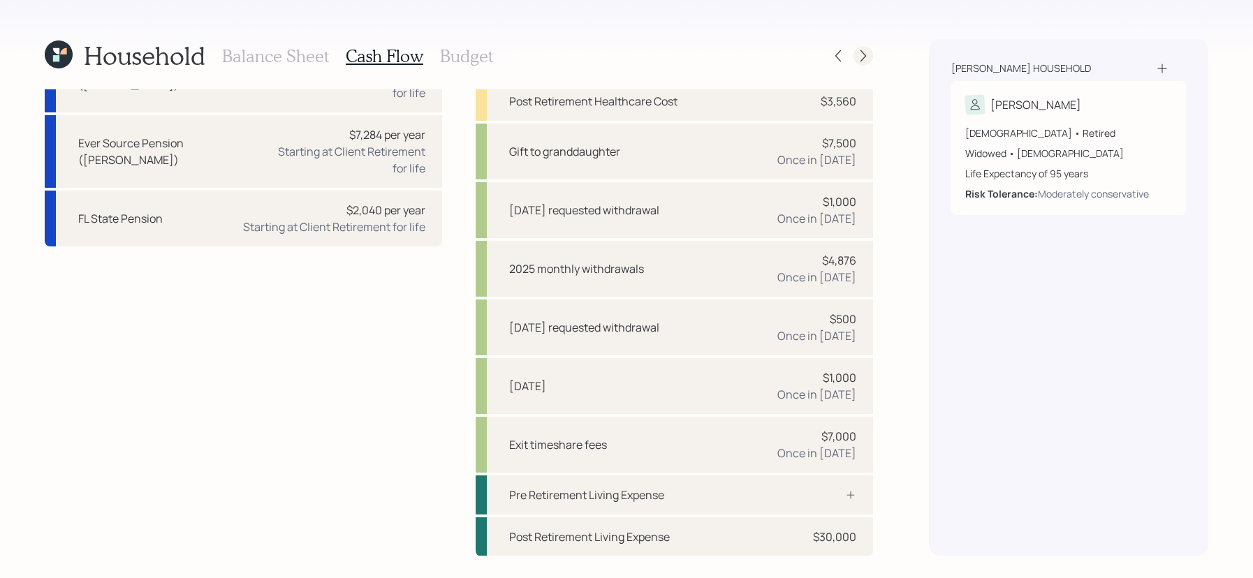
click at [866, 54] on icon at bounding box center [863, 56] width 14 height 14
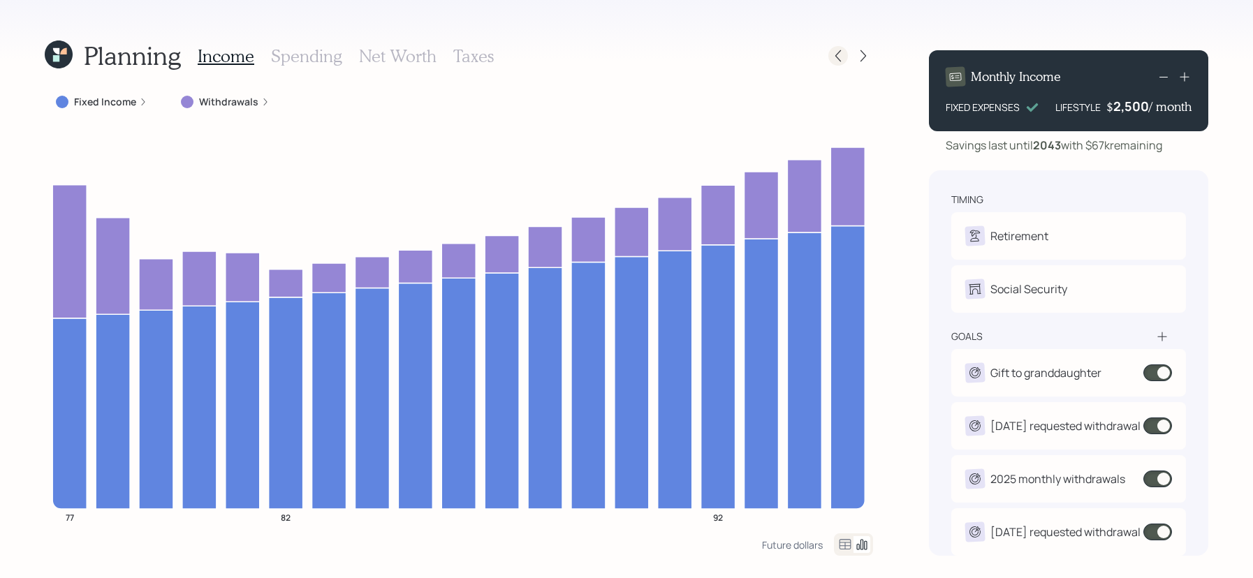
click at [835, 52] on icon at bounding box center [838, 56] width 14 height 14
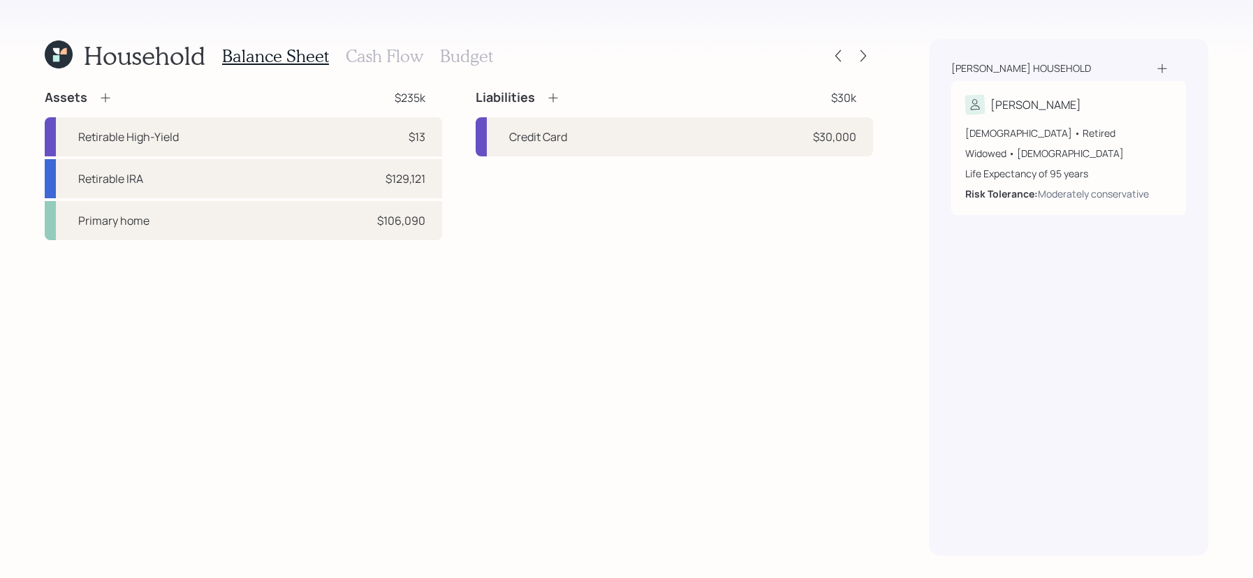
click at [386, 54] on h3 "Cash Flow" at bounding box center [385, 56] width 78 height 20
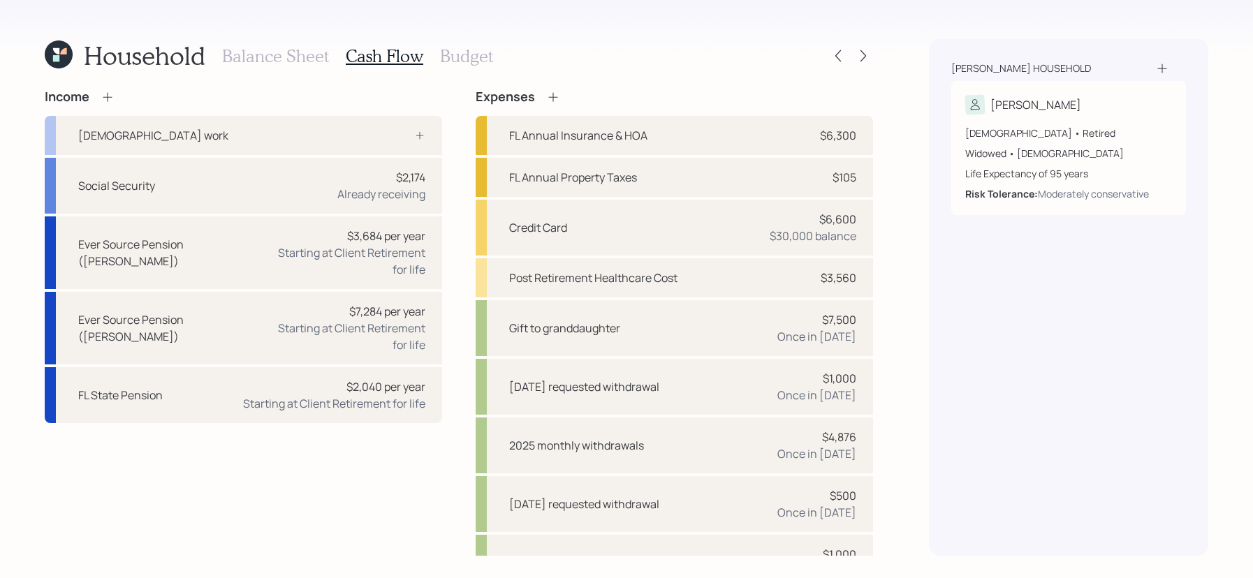
click at [555, 99] on icon at bounding box center [553, 97] width 14 height 14
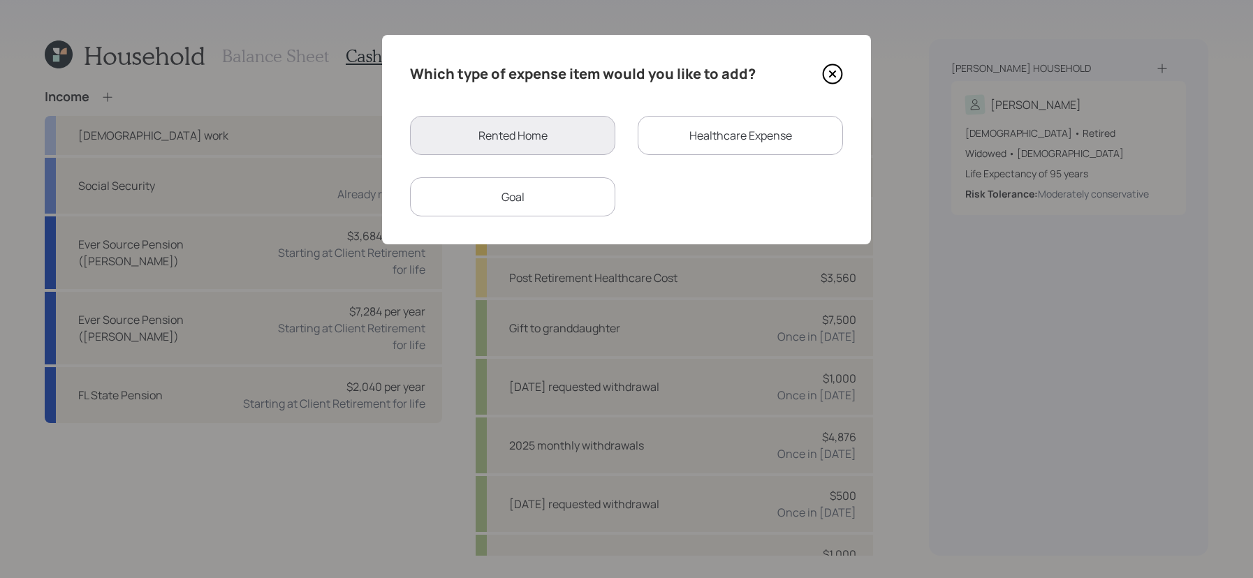
click at [548, 184] on div "Goal" at bounding box center [512, 196] width 205 height 39
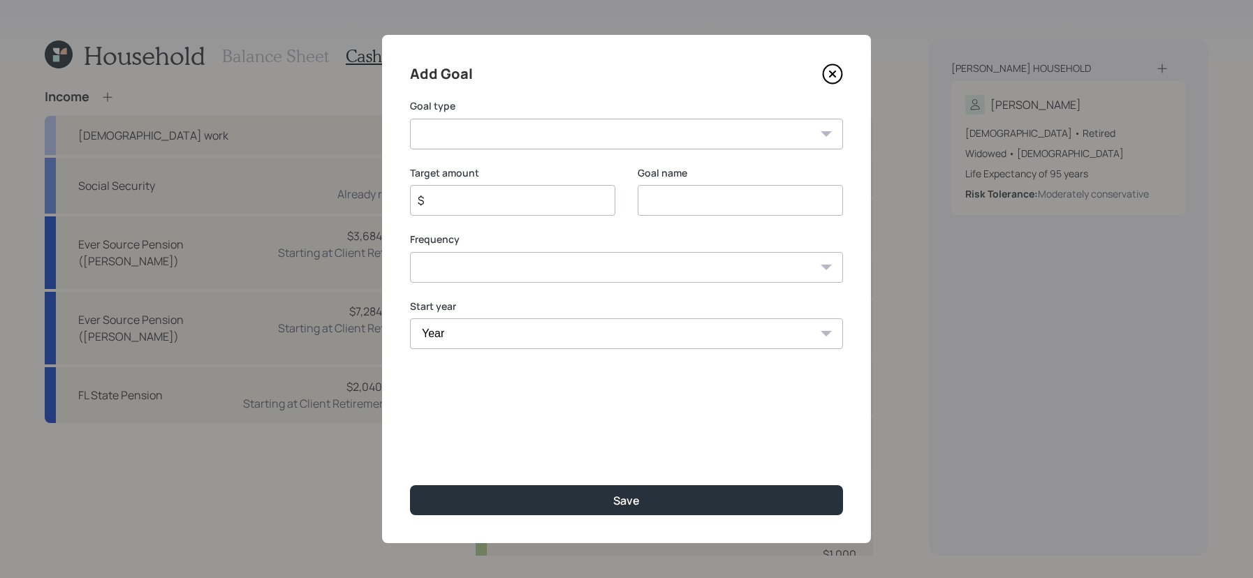
click at [581, 142] on select "Create an emergency fund Donate to charity Purchase a home Make a purchase Supp…" at bounding box center [626, 134] width 433 height 31
select select "other"
click at [410, 119] on select "Create an emergency fund Donate to charity Purchase a home Make a purchase Supp…" at bounding box center [626, 134] width 433 height 31
type input "Other"
click at [465, 200] on input "$" at bounding box center [507, 200] width 182 height 17
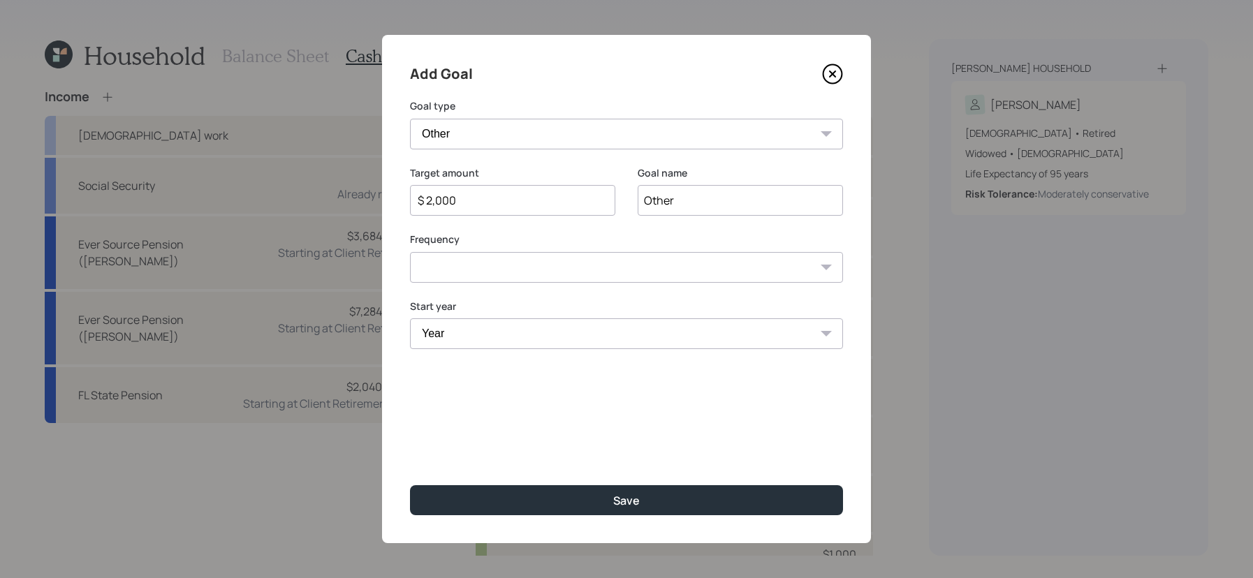
type input "$ 2,000"
click at [670, 206] on input "Other" at bounding box center [740, 200] width 205 height 31
type input "Increasd 2025 withdrawals"
drag, startPoint x: 534, startPoint y: 207, endPoint x: 367, endPoint y: 166, distance: 171.1
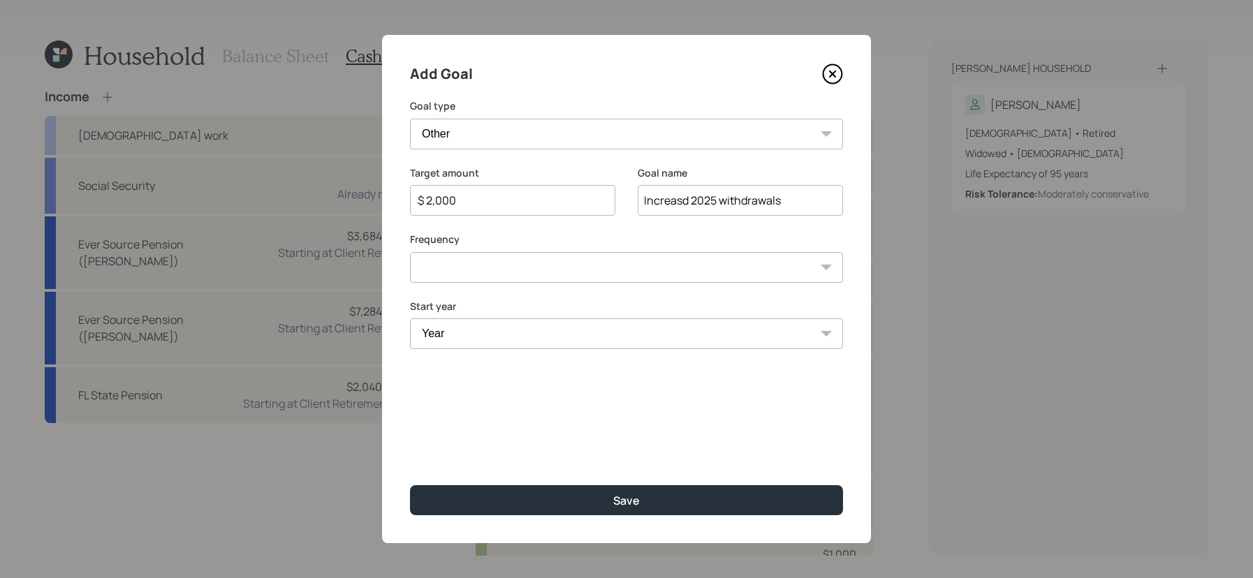
click at [367, 166] on div "Add Goal Goal type Create an emergency fund Donate to charity Purchase a home M…" at bounding box center [626, 289] width 1253 height 578
type input "$ 3,500"
click at [680, 203] on input "Increasd 2025 withdrawals" at bounding box center [740, 200] width 205 height 31
type input "Increased 2025 withdrawals"
click at [602, 263] on select "One time Every 1 year Every 2 years Every 3 years Every 4 years Every 5 years E…" at bounding box center [626, 267] width 433 height 31
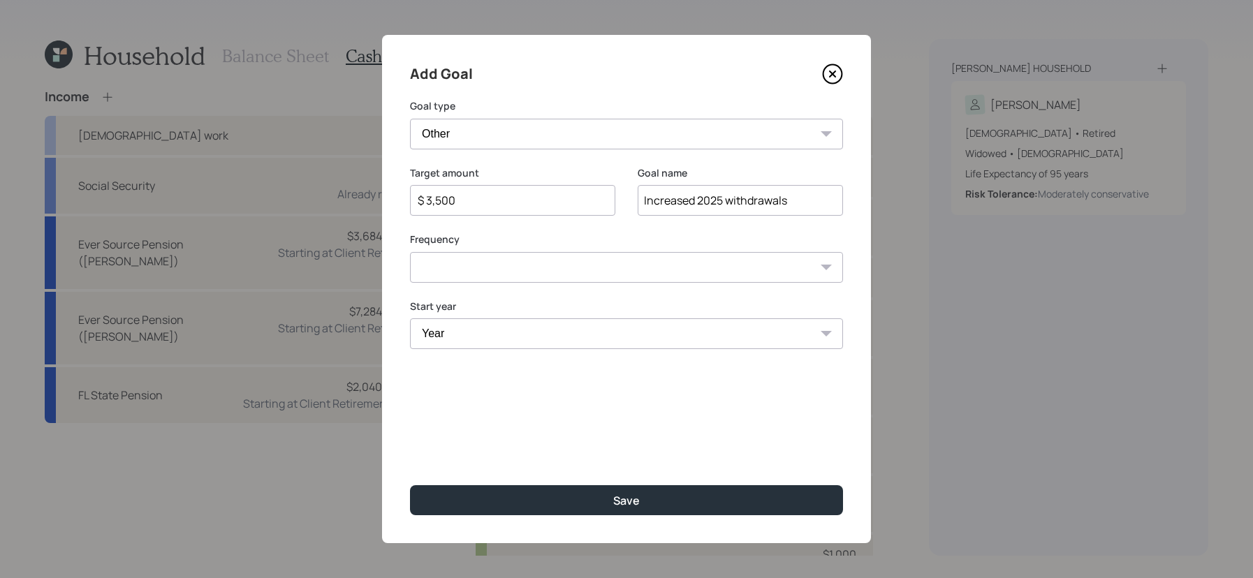
select select "0"
click at [410, 252] on select "One time Every 1 year Every 2 years Every 3 years Every 4 years Every 5 years E…" at bounding box center [626, 267] width 433 height 31
click at [574, 363] on div "Year Year [DATE] 2026 2027 2028 2029 2030 2031 2032 2033 2034 2035 2036 2037 20…" at bounding box center [626, 333] width 433 height 67
click at [574, 347] on select "Year [DATE] 2026 2027 2028 2029 2030 2031 2032 2033 2034 2035 2036 2037 2038 20…" at bounding box center [626, 333] width 433 height 31
select select "2025"
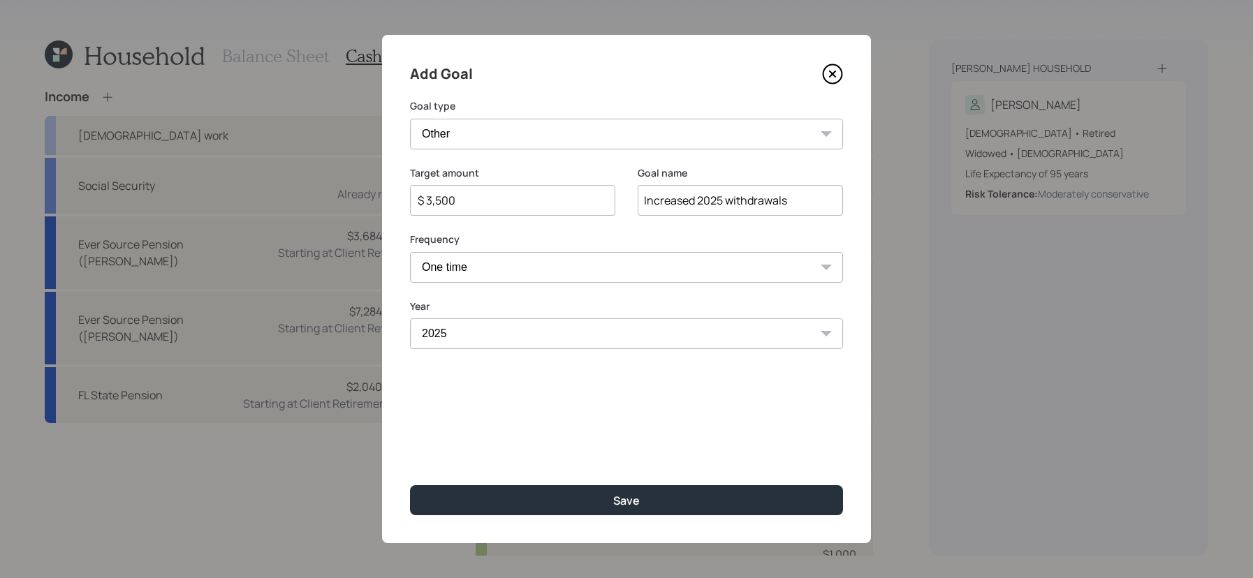
click at [410, 318] on select "Year [DATE] 2026 2027 2028 2029 2030 2031 2032 2033 2034 2035 2036 2037 2038 20…" at bounding box center [626, 333] width 433 height 31
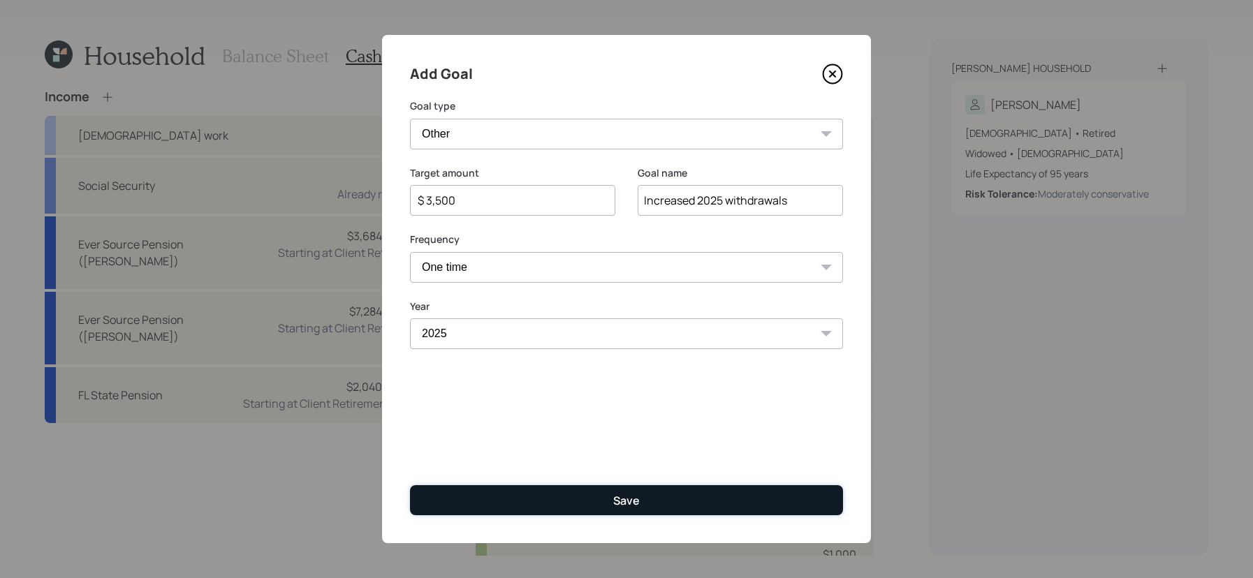
click at [578, 497] on button "Save" at bounding box center [626, 500] width 433 height 30
type input "$"
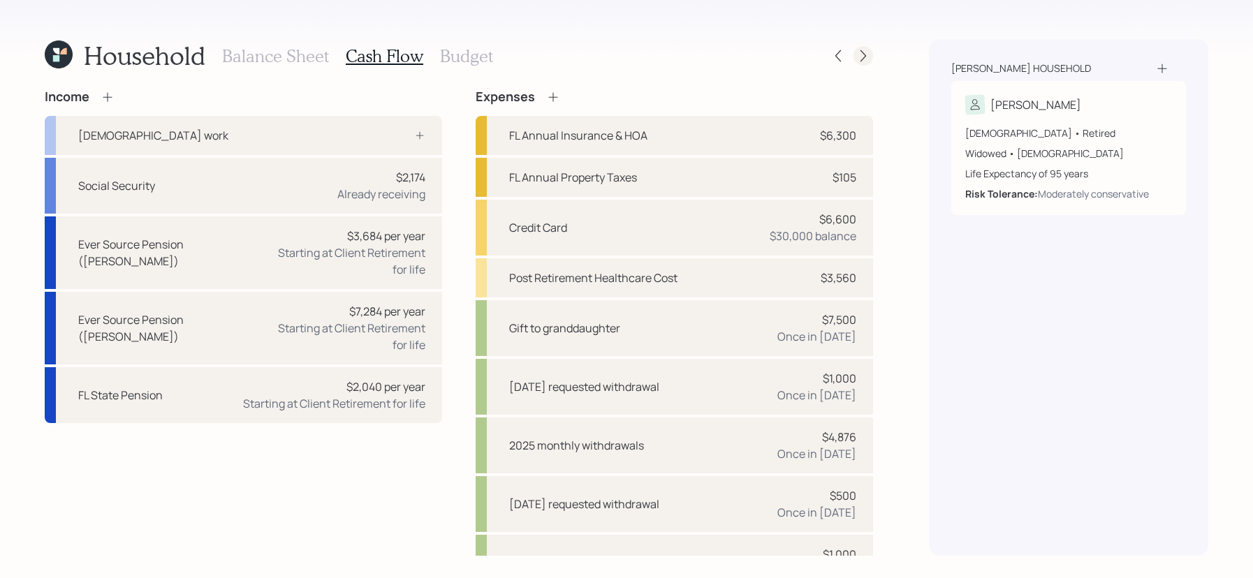
click at [869, 47] on div at bounding box center [863, 56] width 20 height 20
